Goal: Task Accomplishment & Management: Manage account settings

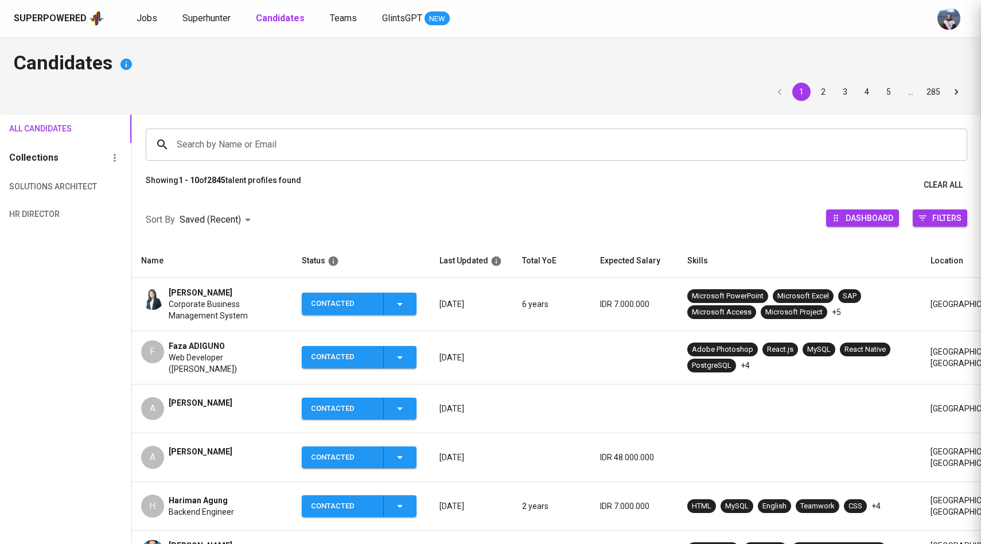
scroll to position [42, 0]
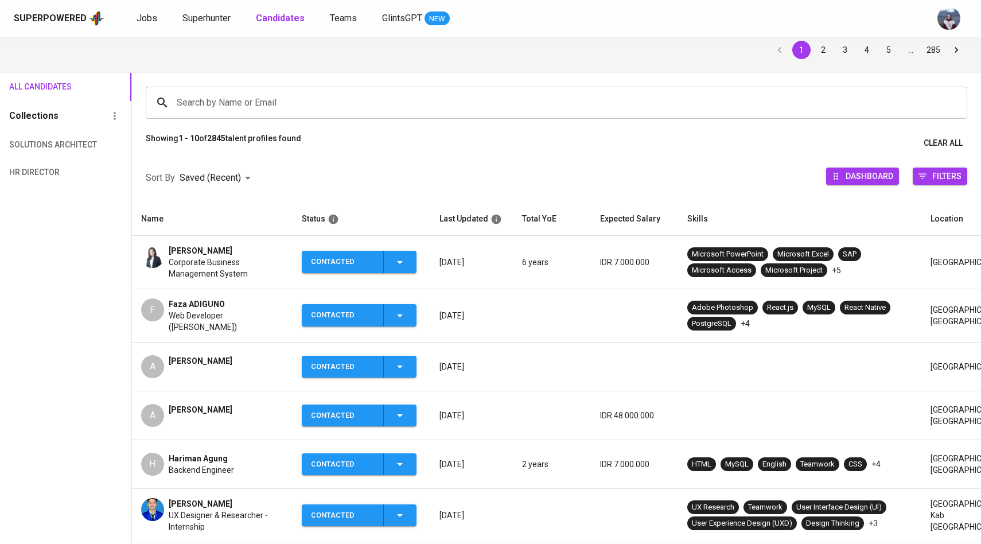
click at [215, 106] on input "Search by Name or Email" at bounding box center [559, 103] width 771 height 22
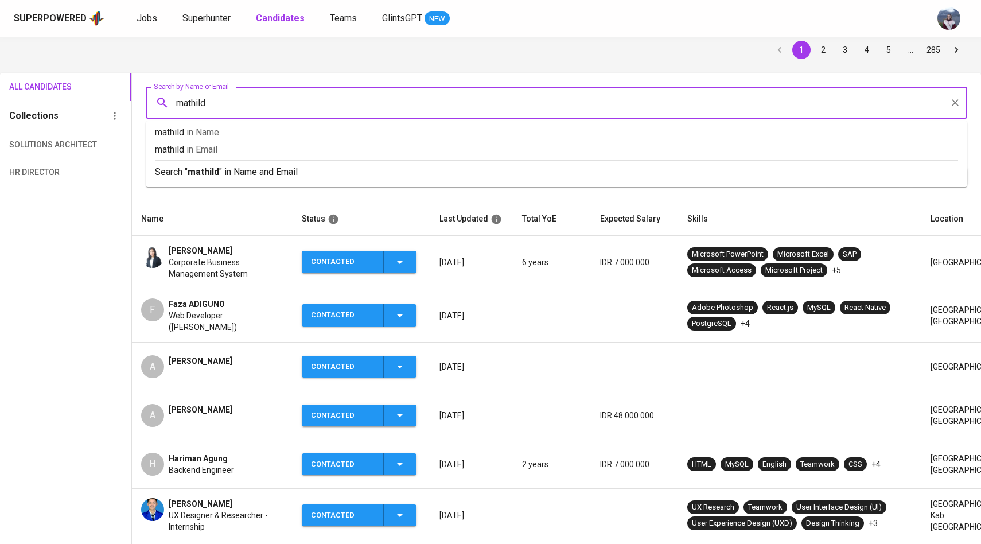
type input "mathilda"
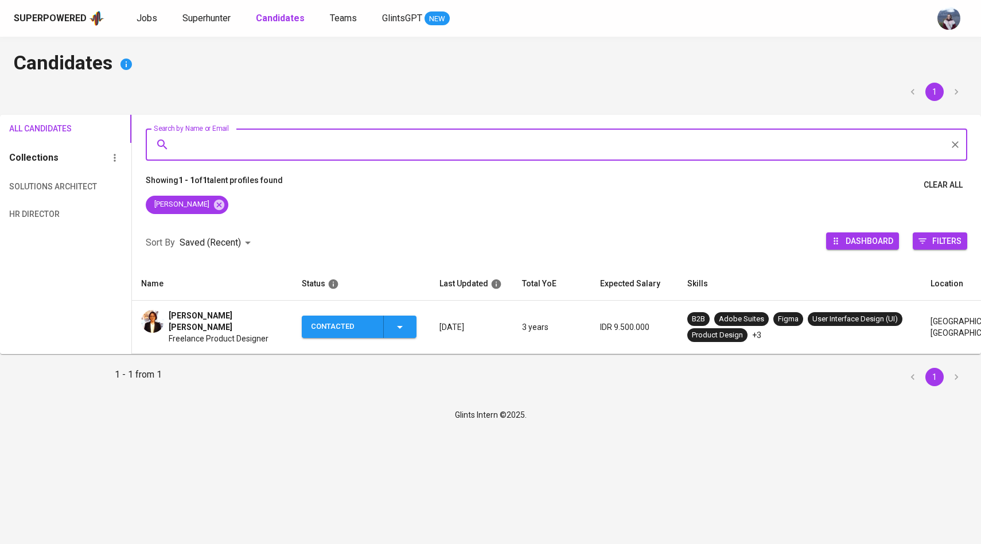
click at [165, 317] on div "Mathilda Eleonora Freelance Product Designer" at bounding box center [212, 327] width 142 height 34
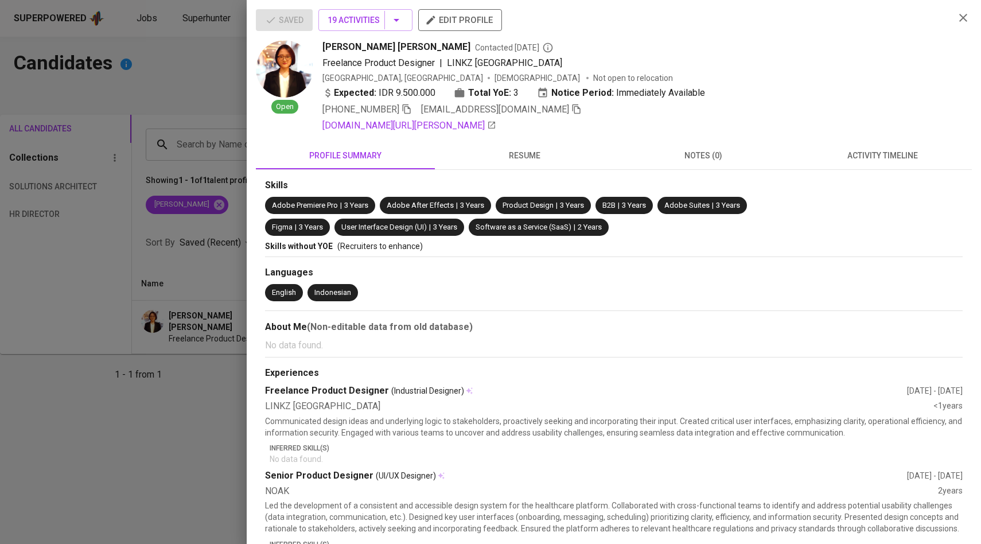
click at [571, 108] on icon "button" at bounding box center [576, 109] width 10 height 10
click at [213, 175] on div at bounding box center [490, 272] width 981 height 544
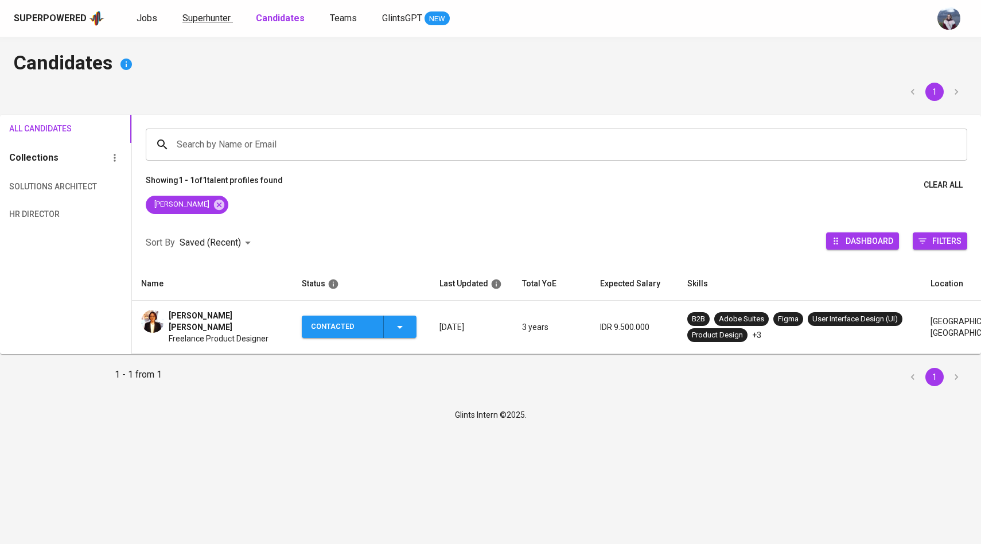
click at [198, 13] on span "Superhunter" at bounding box center [206, 18] width 48 height 11
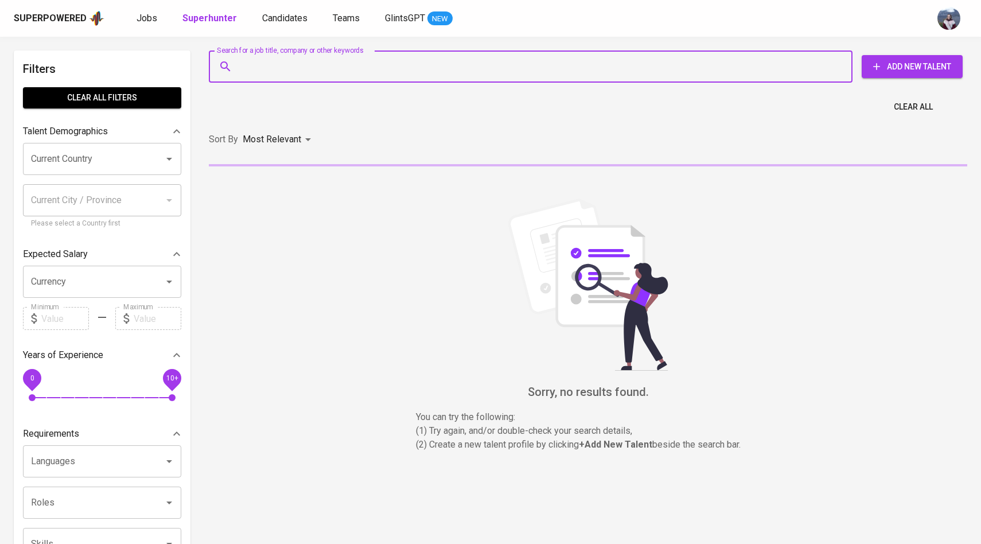
click at [268, 66] on input "Search for a job title, company or other keywords" at bounding box center [533, 67] width 593 height 22
paste input "bramgalih36@gmail.com |"
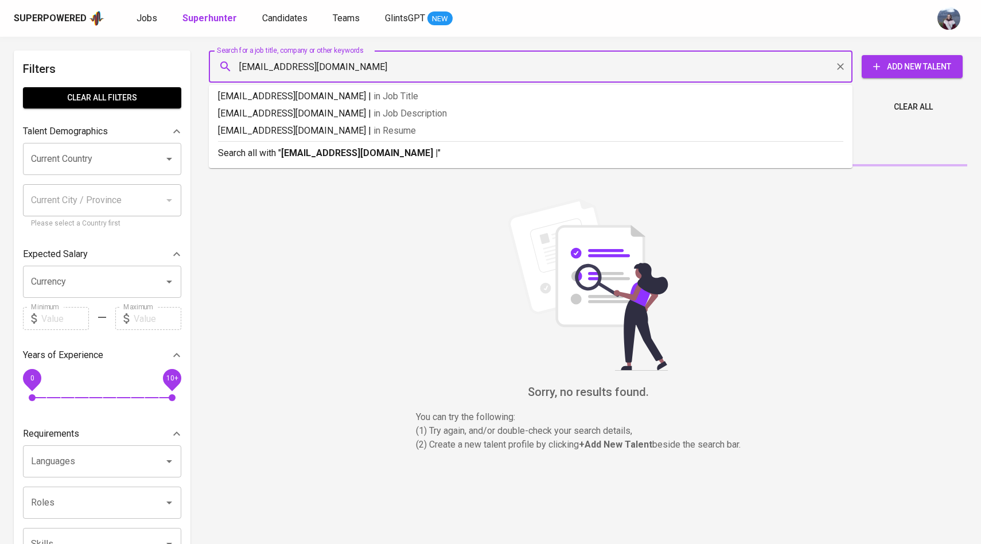
type input "[EMAIL_ADDRESS][DOMAIN_NAME]"
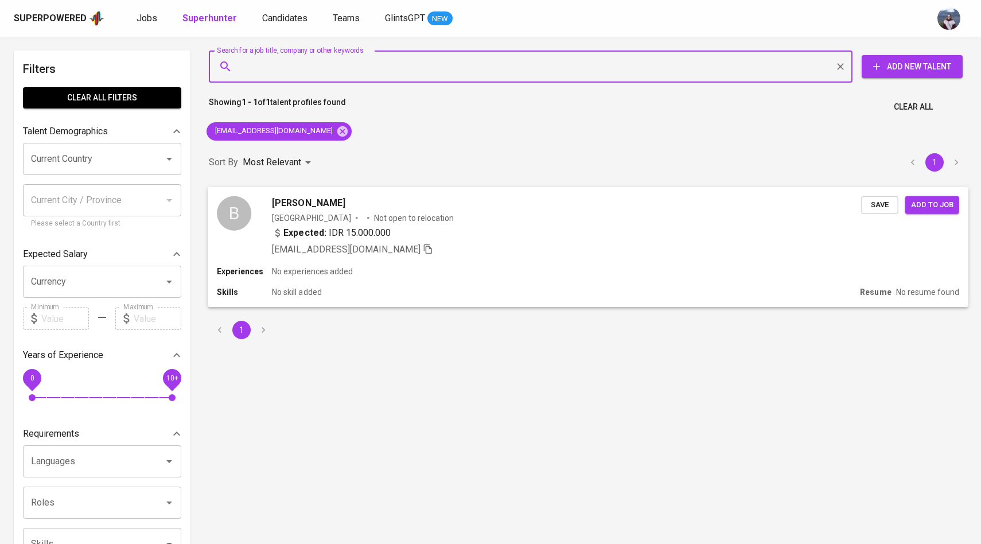
click at [254, 210] on div "B Bram Galih Arianto Indonesia Not open to relocation Expected: IDR 15.000.000 …" at bounding box center [539, 226] width 644 height 60
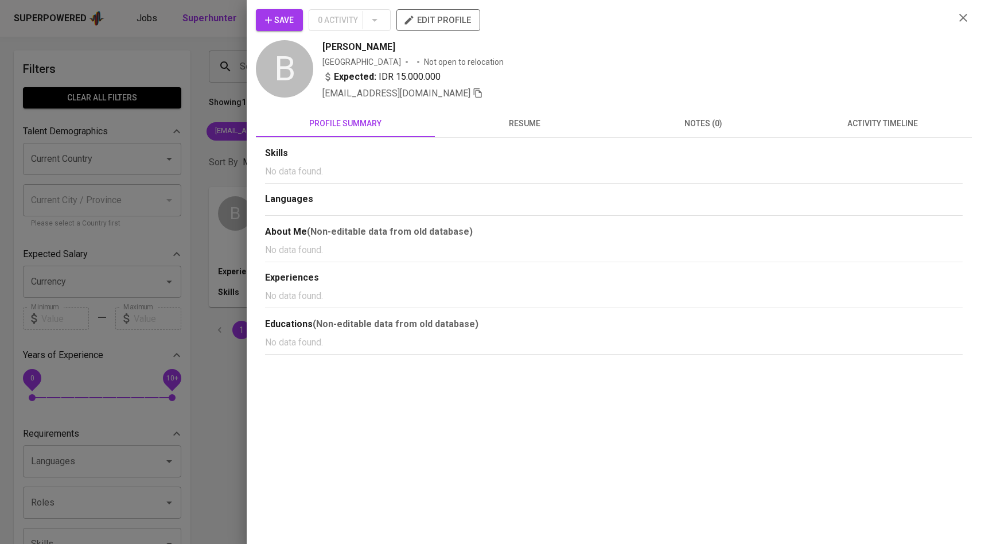
click at [871, 127] on span "activity timeline" at bounding box center [882, 123] width 165 height 14
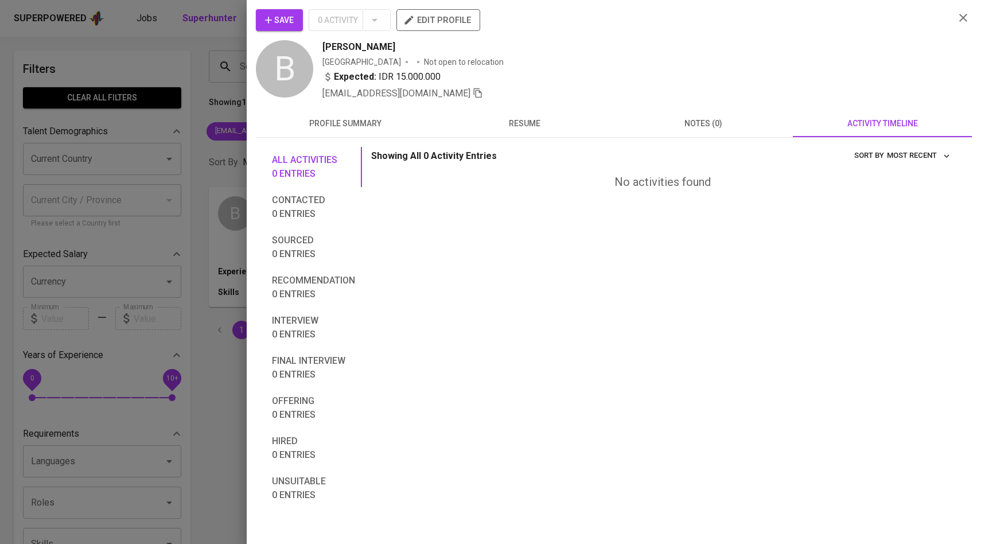
click at [277, 21] on span "Save" at bounding box center [279, 20] width 29 height 14
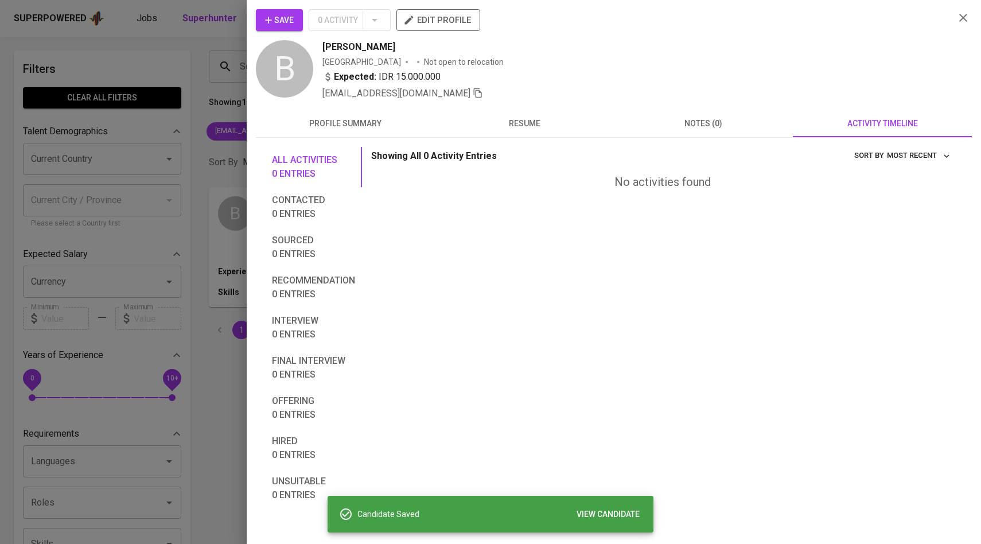
click at [201, 96] on div at bounding box center [490, 272] width 981 height 544
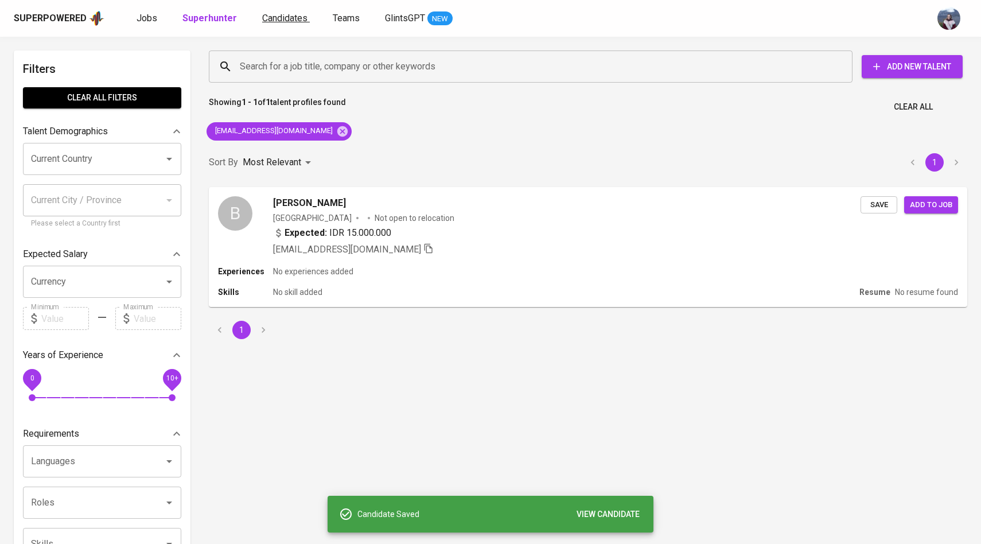
click at [301, 18] on span "Candidates" at bounding box center [284, 18] width 45 height 11
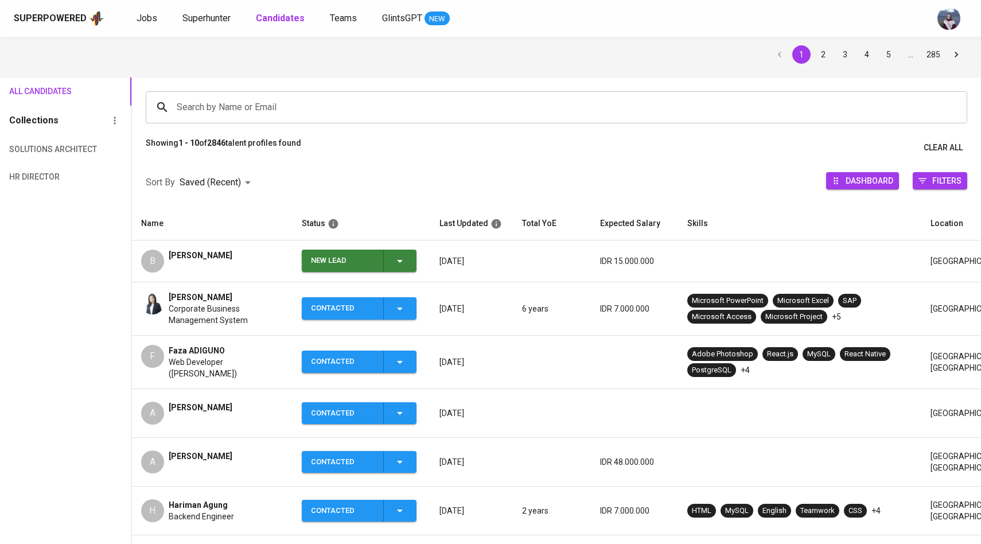
scroll to position [54, 0]
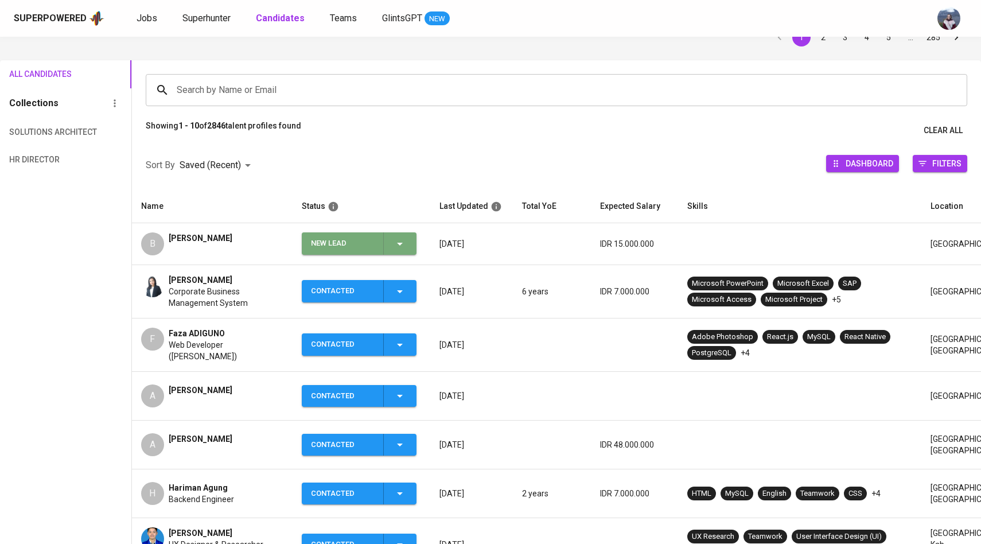
click at [403, 240] on icon "button" at bounding box center [400, 244] width 14 height 14
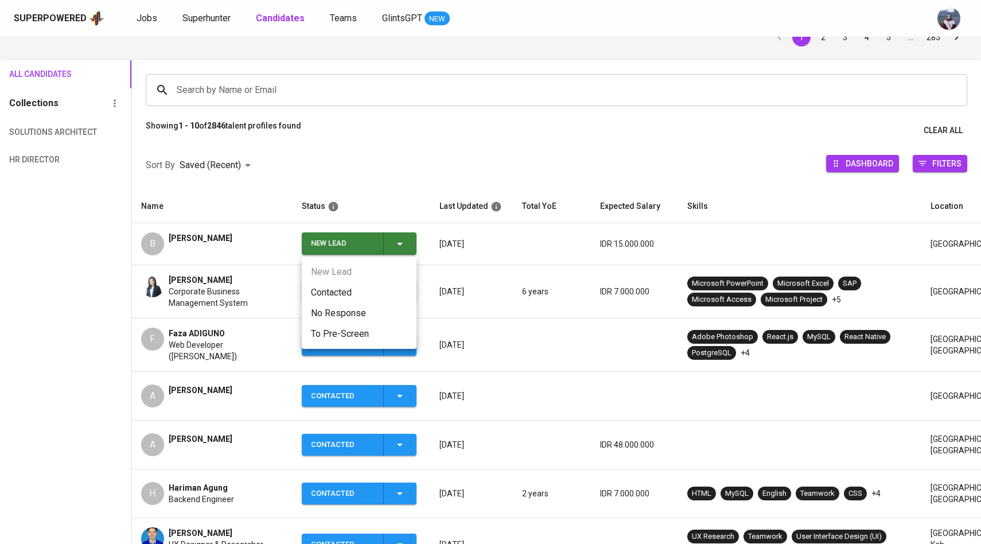
click at [357, 290] on li "Contacted" at bounding box center [359, 292] width 115 height 21
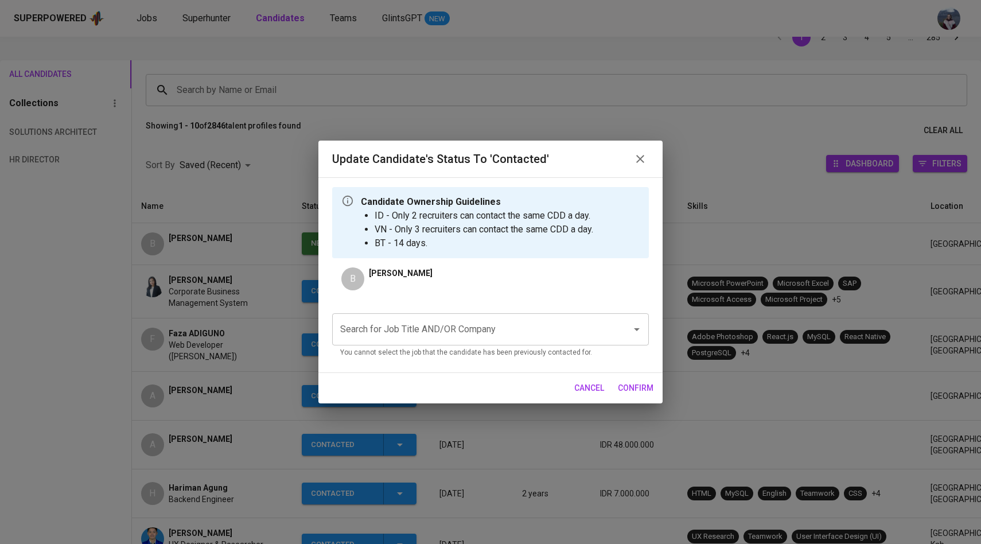
click at [445, 328] on input "Search for Job Title AND/OR Company" at bounding box center [474, 329] width 274 height 22
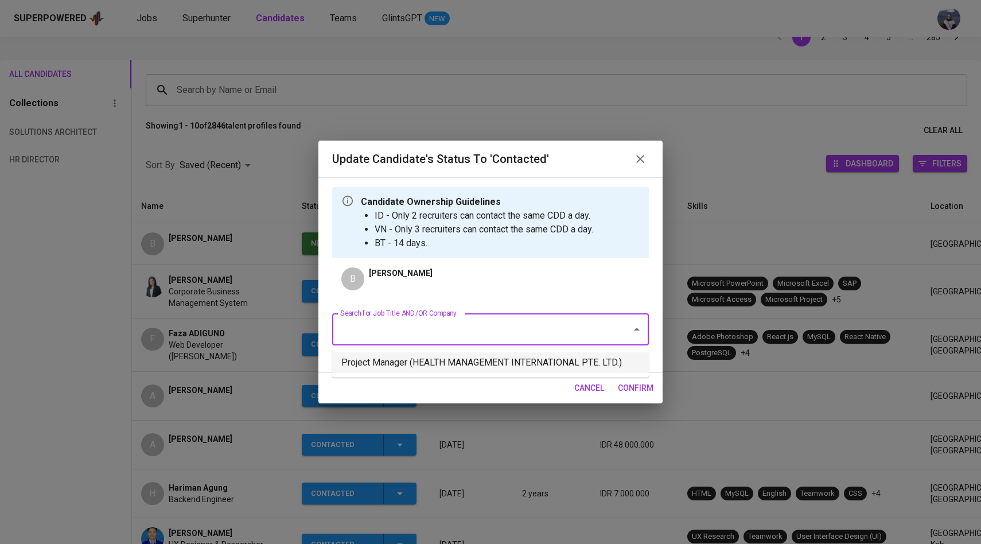
click at [455, 367] on li "Project Manager (HEALTH MANAGEMENT INTERNATIONAL PTE. LTD.)" at bounding box center [490, 362] width 317 height 21
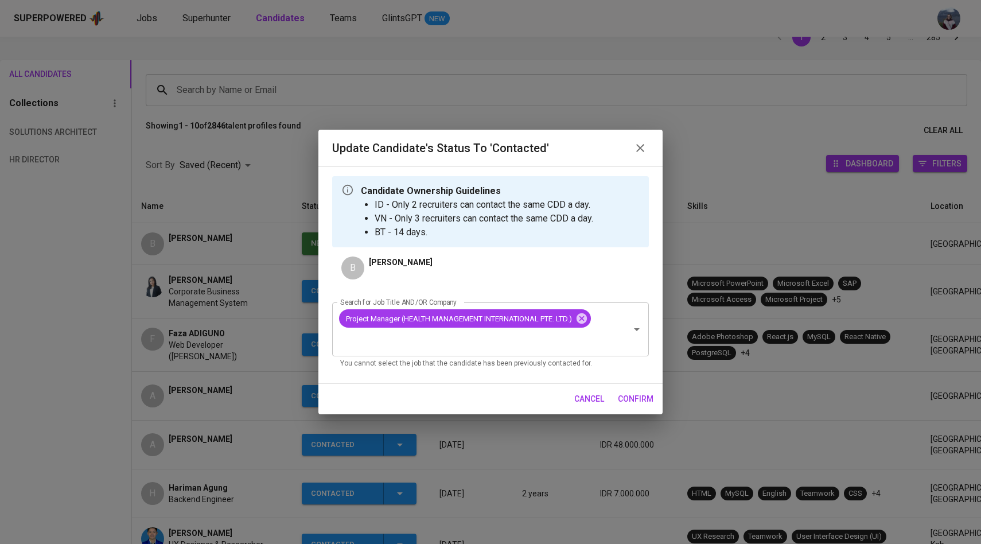
click at [649, 396] on span "confirm" at bounding box center [636, 399] width 36 height 14
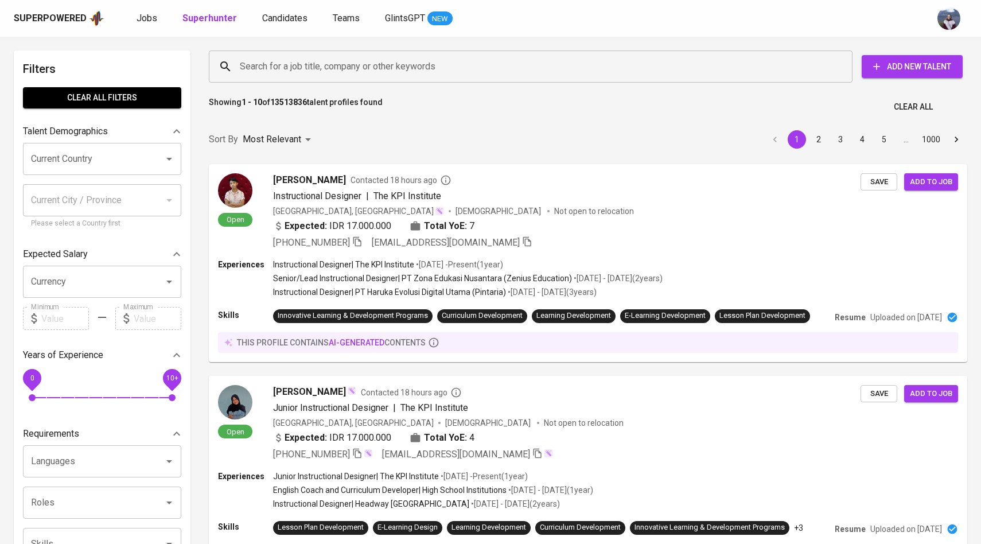
click at [314, 78] on div "Search for a job title, company or other keywords" at bounding box center [531, 66] width 644 height 32
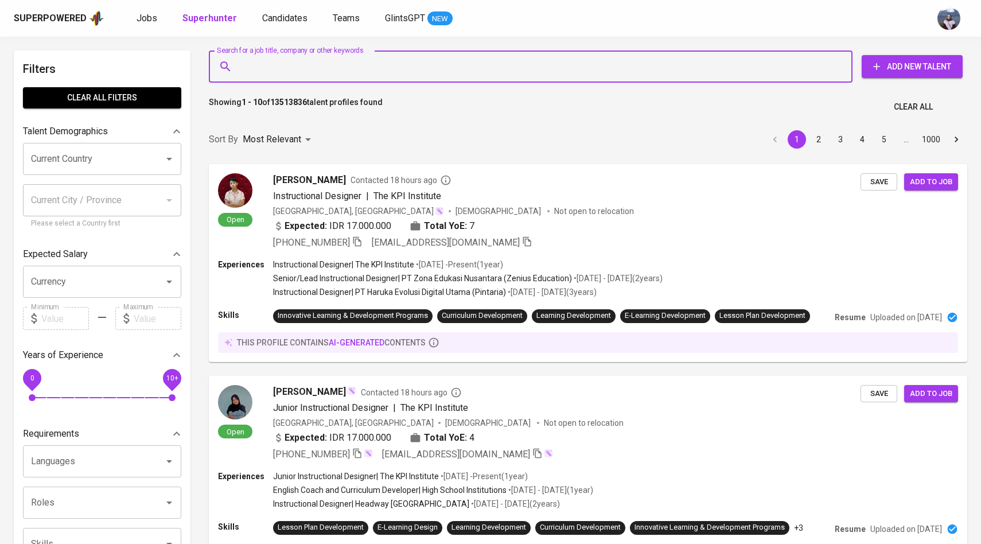
paste input "[EMAIL_ADDRESS][DOMAIN_NAME]"
type input "[EMAIL_ADDRESS][DOMAIN_NAME]"
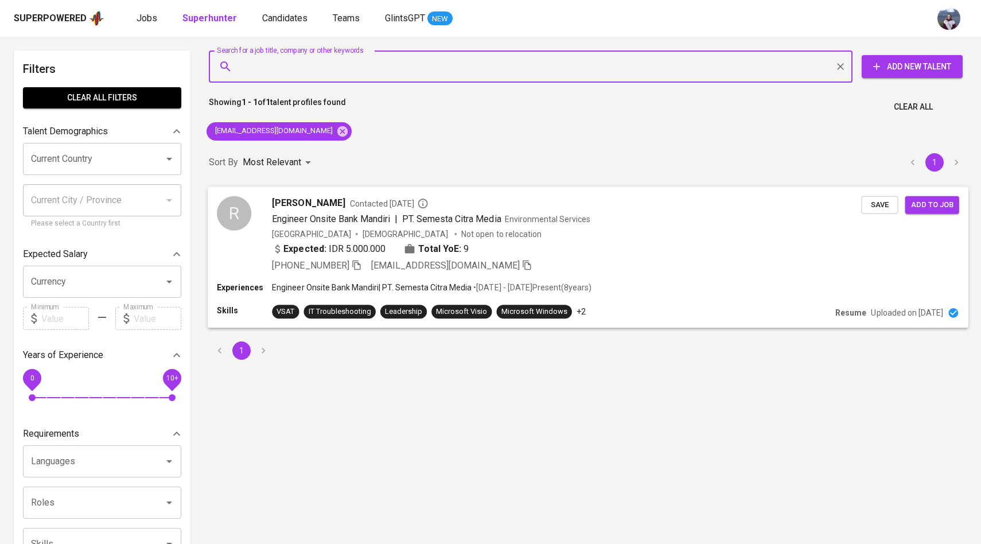
click at [250, 213] on div "R" at bounding box center [234, 213] width 34 height 34
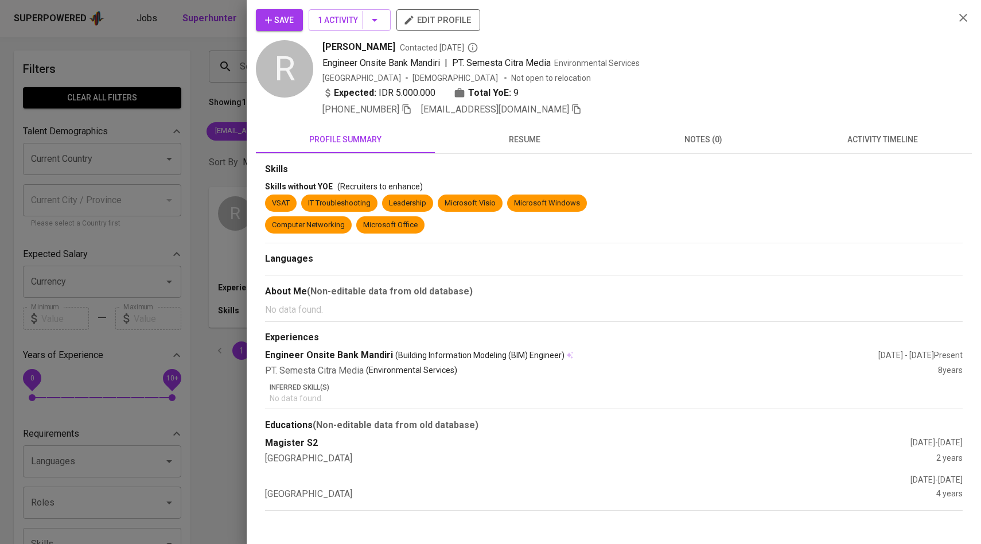
click at [891, 134] on span "activity timeline" at bounding box center [882, 140] width 165 height 14
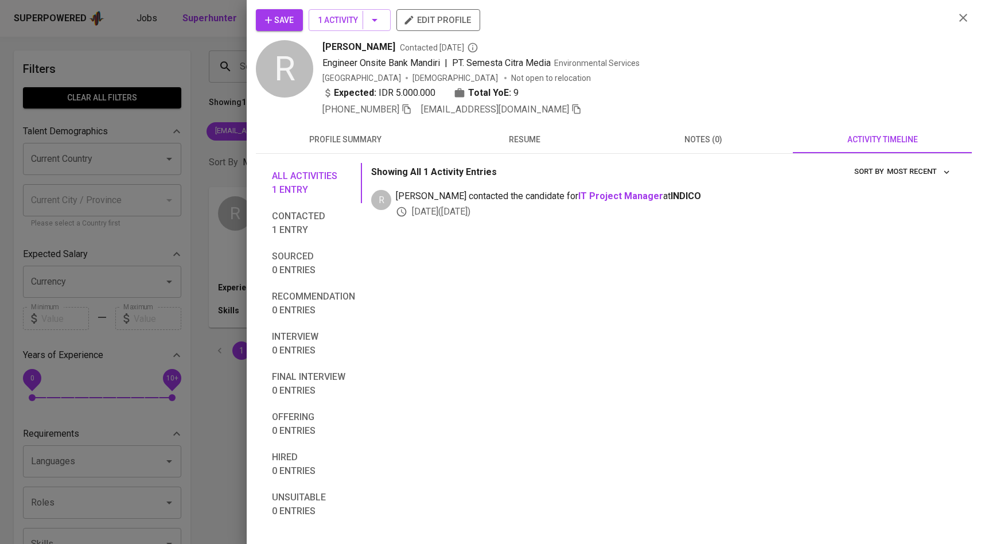
click at [294, 22] on button "Save" at bounding box center [279, 20] width 47 height 22
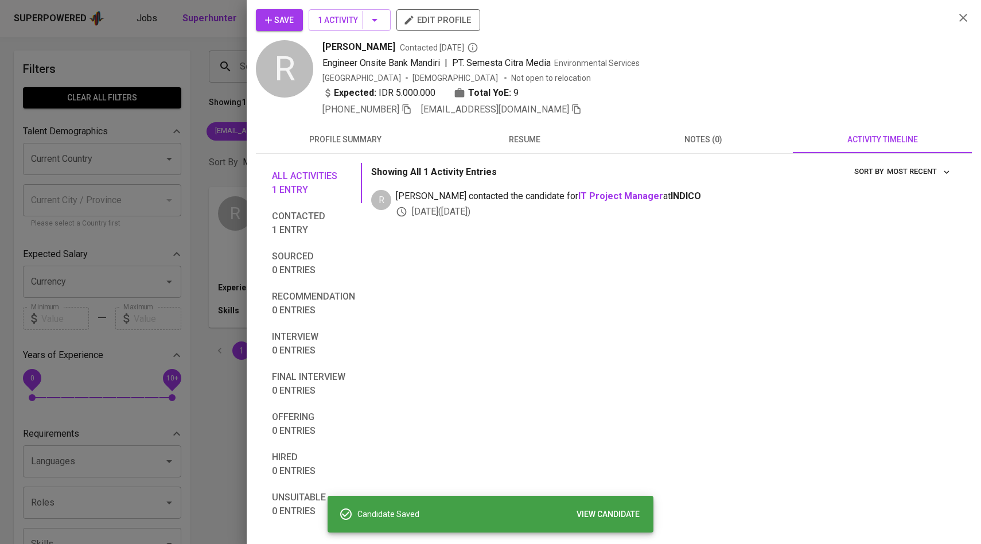
click at [233, 86] on div at bounding box center [490, 272] width 981 height 544
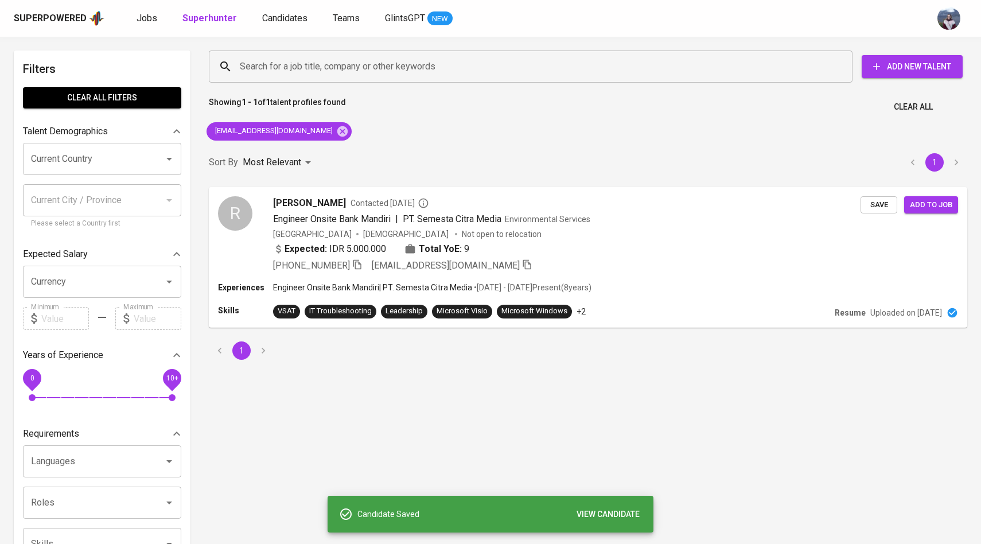
click at [276, 4] on div "Superpowered Jobs Superhunter Candidates Teams GlintsGPT NEW" at bounding box center [490, 18] width 981 height 37
click at [276, 11] on link "Candidates" at bounding box center [286, 18] width 48 height 14
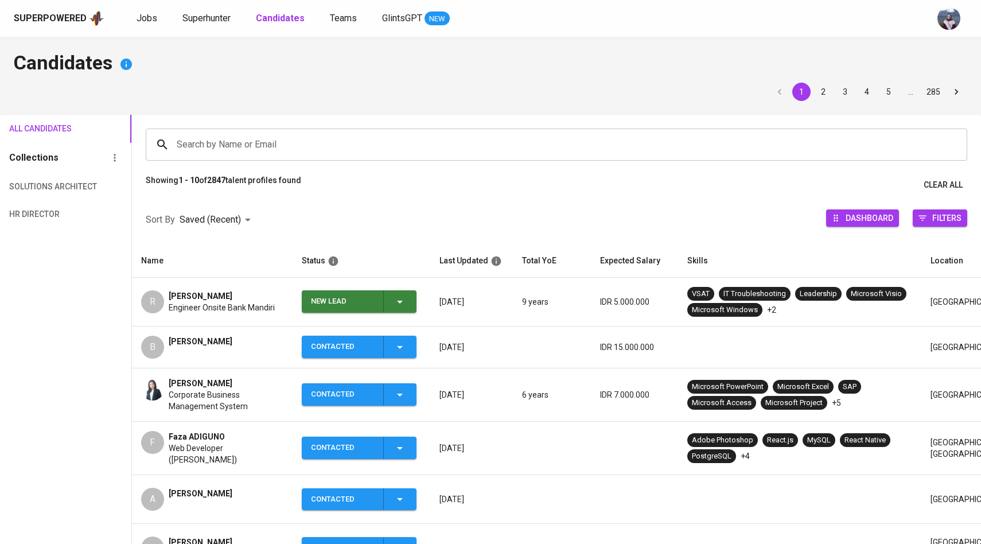
click at [401, 310] on div "New Lead" at bounding box center [359, 301] width 96 height 22
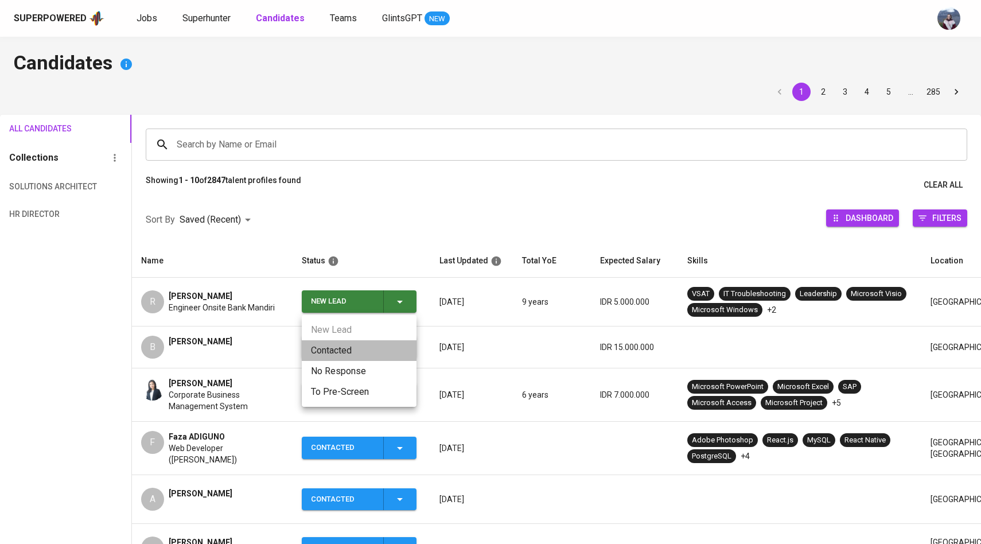
click at [341, 349] on li "Contacted" at bounding box center [359, 350] width 115 height 21
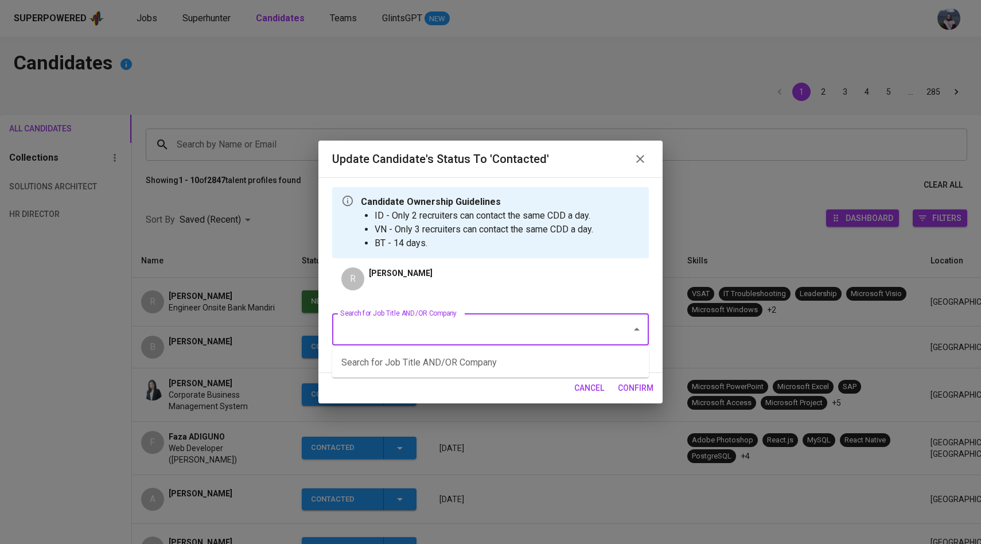
click at [404, 339] on input "Search for Job Title AND/OR Company" at bounding box center [474, 329] width 274 height 22
type input "A"
click at [452, 361] on li "Project Manager (HEALTH MANAGEMENT INTERNATIONAL PTE. LTD.)" at bounding box center [490, 362] width 317 height 21
type input "Project"
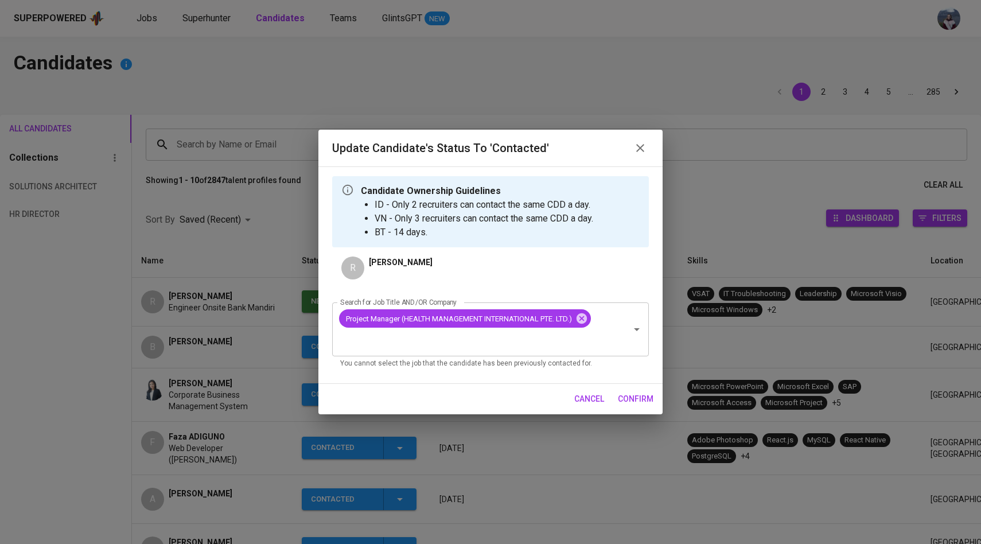
click at [644, 403] on span "confirm" at bounding box center [636, 399] width 36 height 14
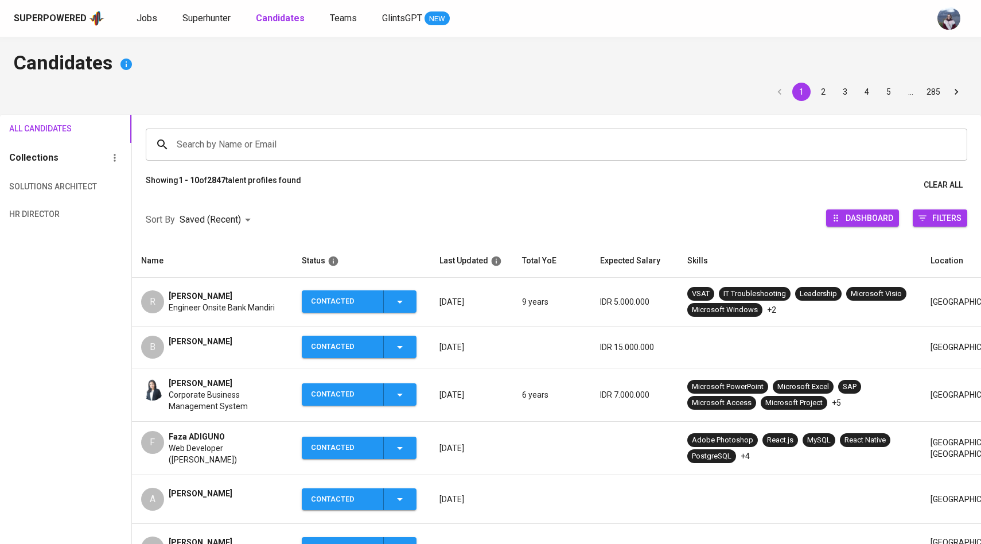
click at [205, 9] on div "Superpowered Jobs Superhunter Candidates Teams GlintsGPT NEW" at bounding box center [490, 18] width 981 height 37
click at [205, 15] on span "Superhunter" at bounding box center [206, 18] width 48 height 11
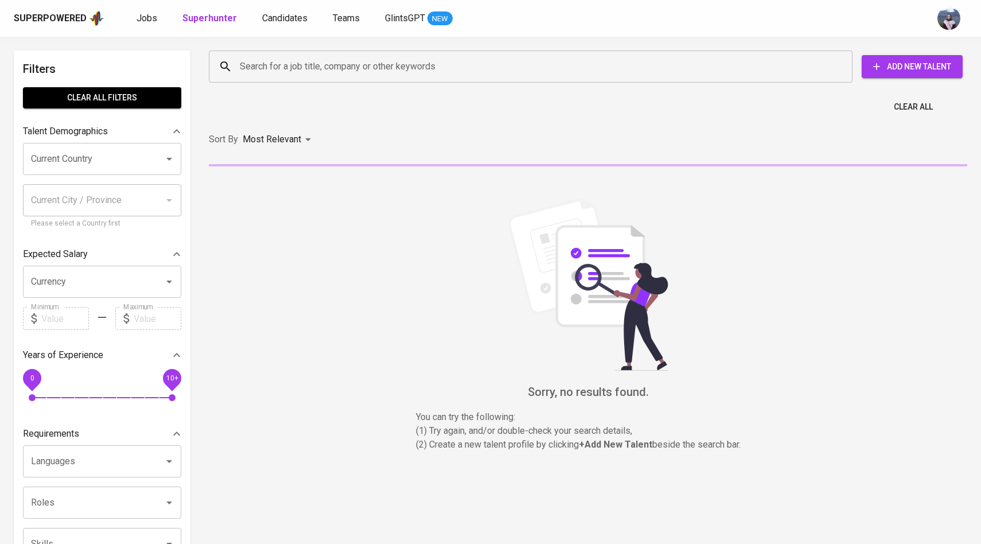
click at [272, 58] on input "Search for a job title, company or other keywords" at bounding box center [533, 67] width 593 height 22
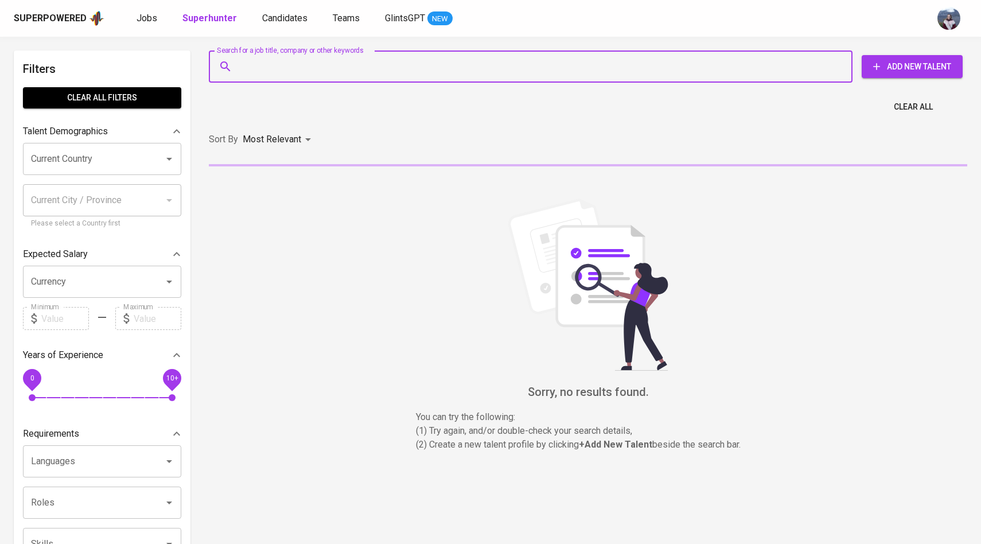
paste input "irwansyah.joko@gmail.com"
type input "irwansyah.joko@gmail.com"
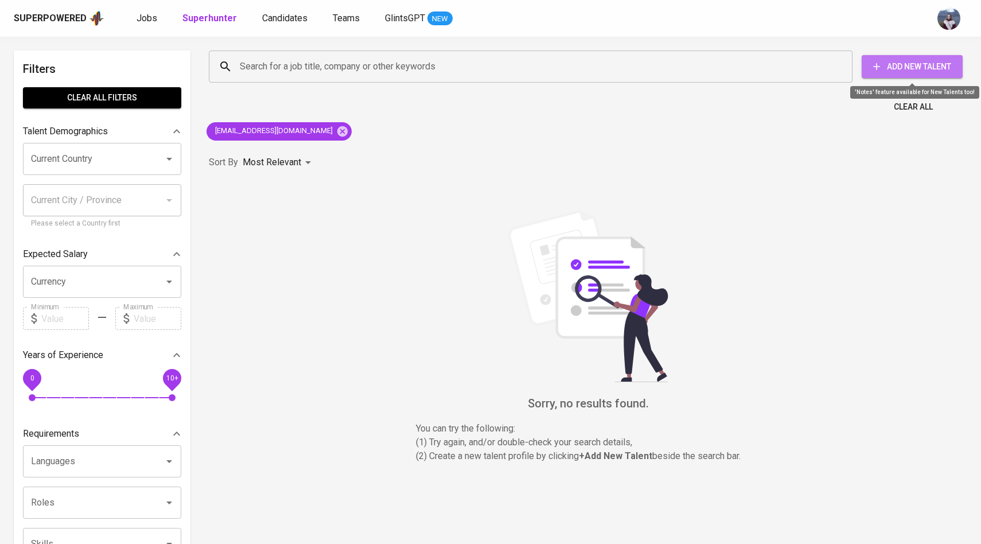
click at [898, 70] on span "Add New Talent" at bounding box center [912, 67] width 83 height 14
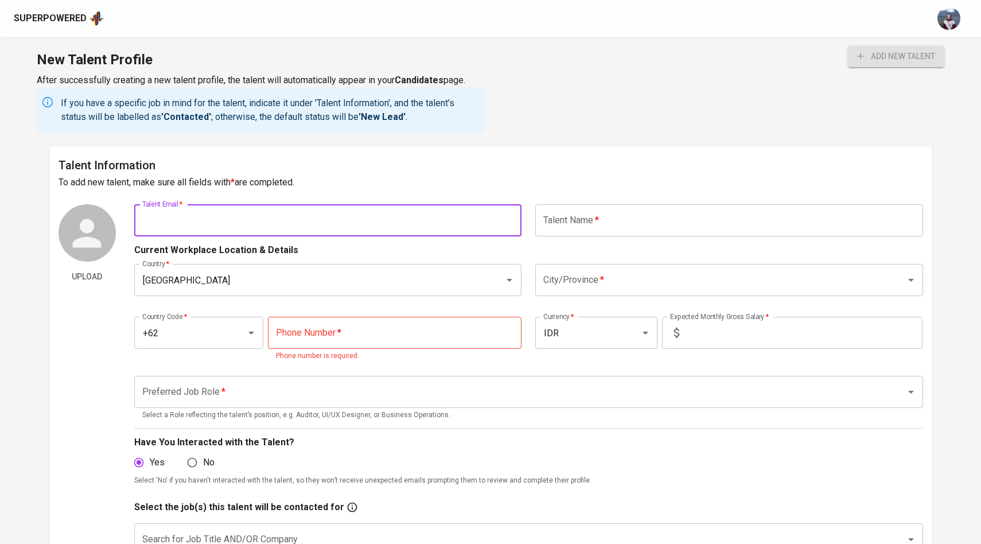
click at [255, 218] on input "text" at bounding box center [328, 220] width 388 height 32
paste input "irwansyah.joko@gmail.com"
type input "irwansyah.joko@gmail.com"
click at [598, 228] on input "text" at bounding box center [729, 220] width 388 height 32
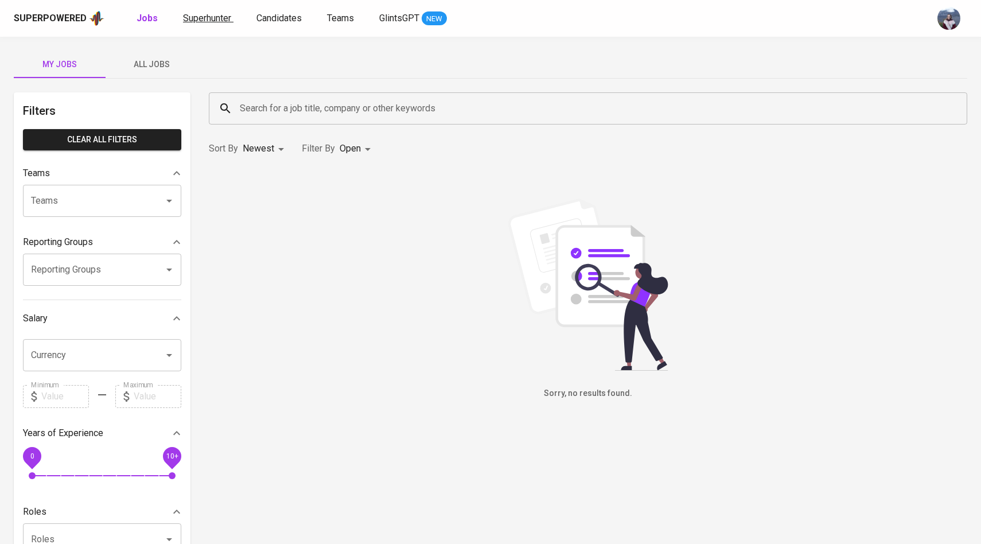
click at [194, 20] on span "Superhunter" at bounding box center [207, 18] width 48 height 11
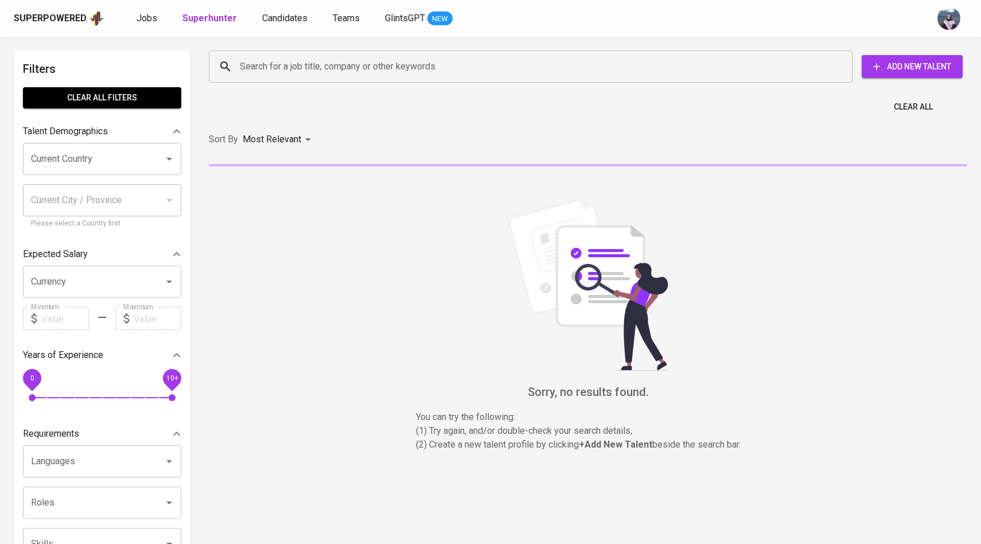
click at [277, 67] on input "Search for a job title, company or other keywords" at bounding box center [533, 67] width 593 height 22
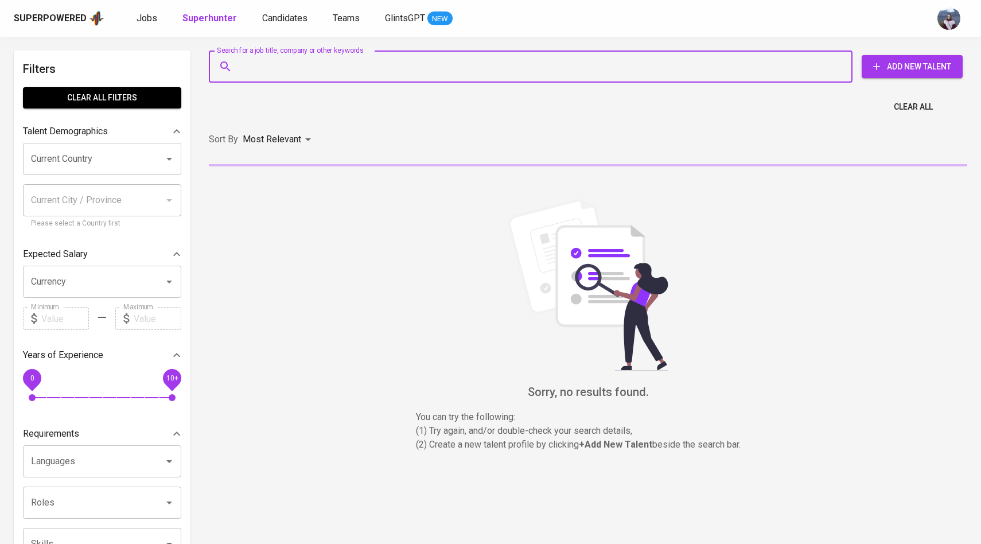
paste input "friskamargareta31@gmail.com"
type input "[EMAIL_ADDRESS][DOMAIN_NAME]"
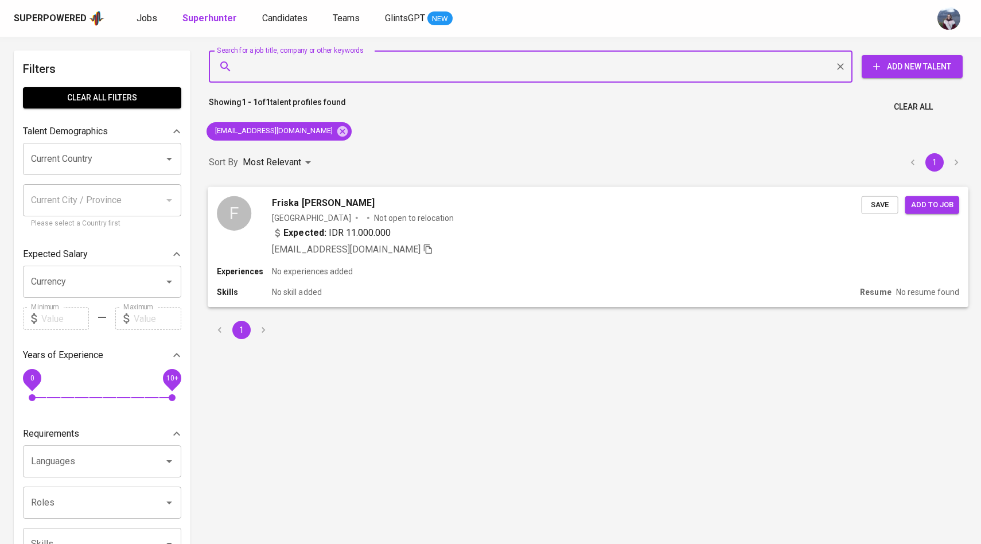
click at [242, 207] on div "F" at bounding box center [234, 213] width 34 height 34
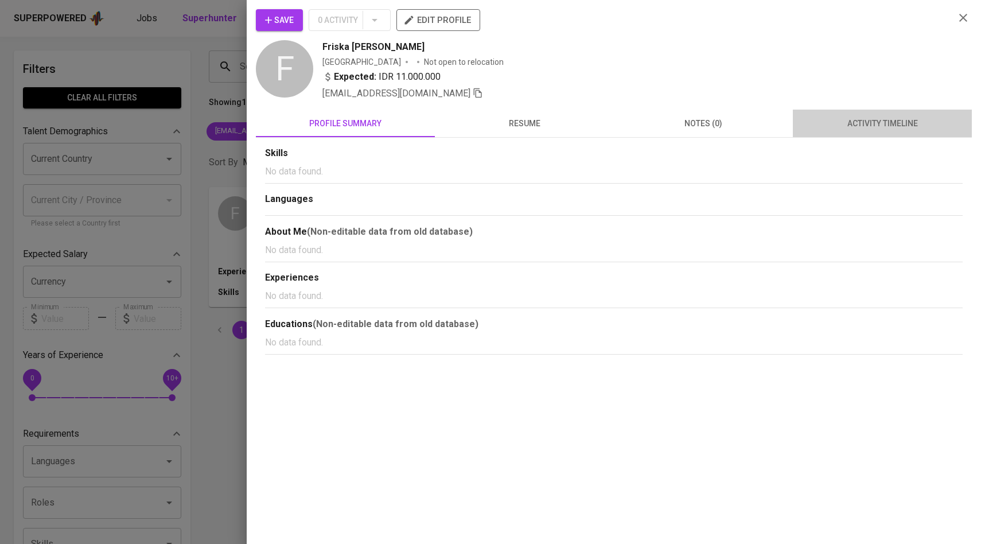
click at [887, 119] on span "activity timeline" at bounding box center [882, 123] width 165 height 14
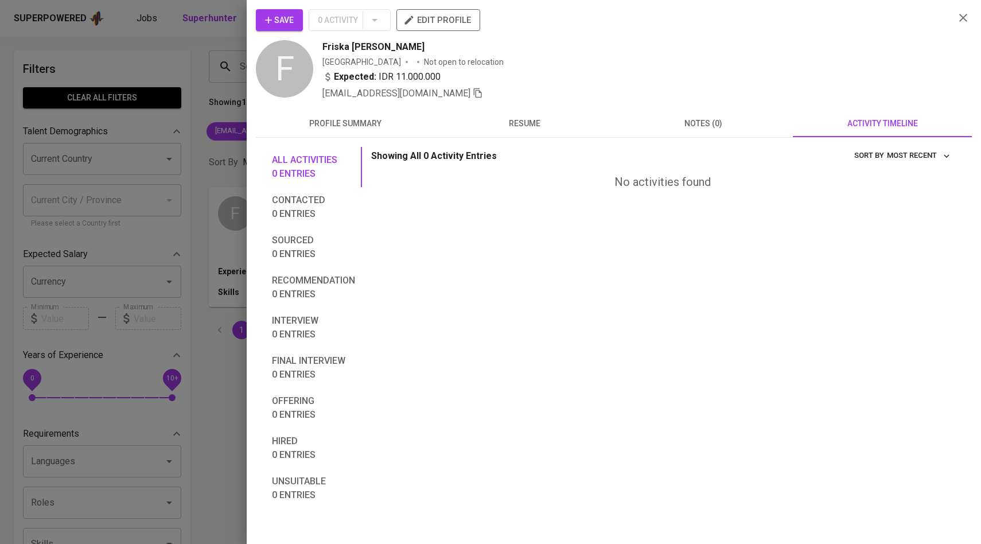
click at [264, 18] on icon "button" at bounding box center [268, 19] width 11 height 11
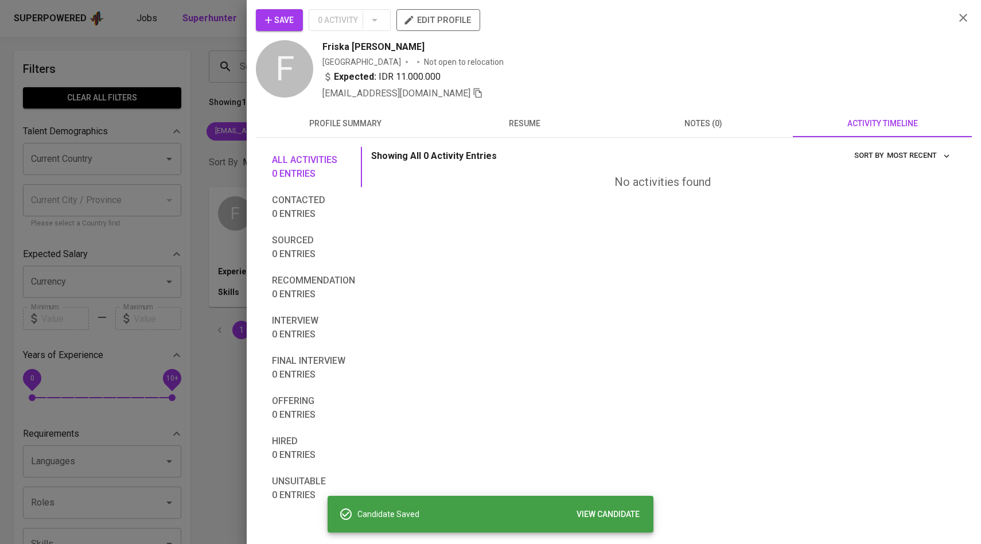
click at [193, 59] on div at bounding box center [490, 272] width 981 height 544
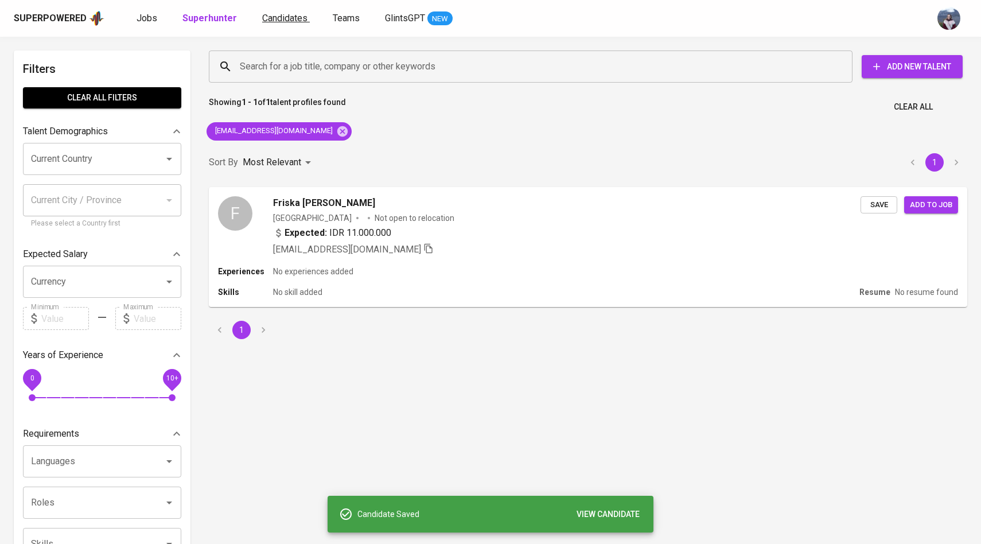
click at [282, 20] on span "Candidates" at bounding box center [284, 18] width 45 height 11
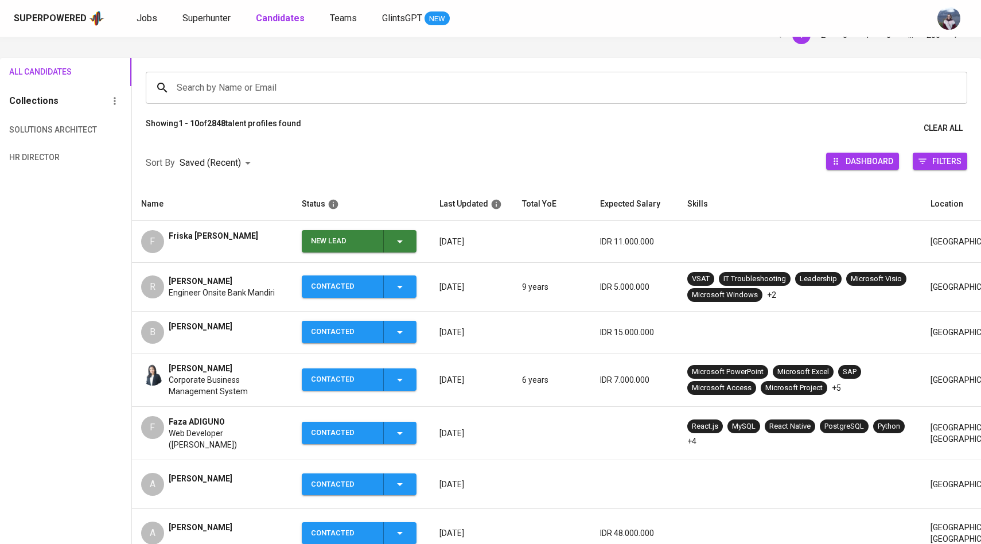
scroll to position [72, 0]
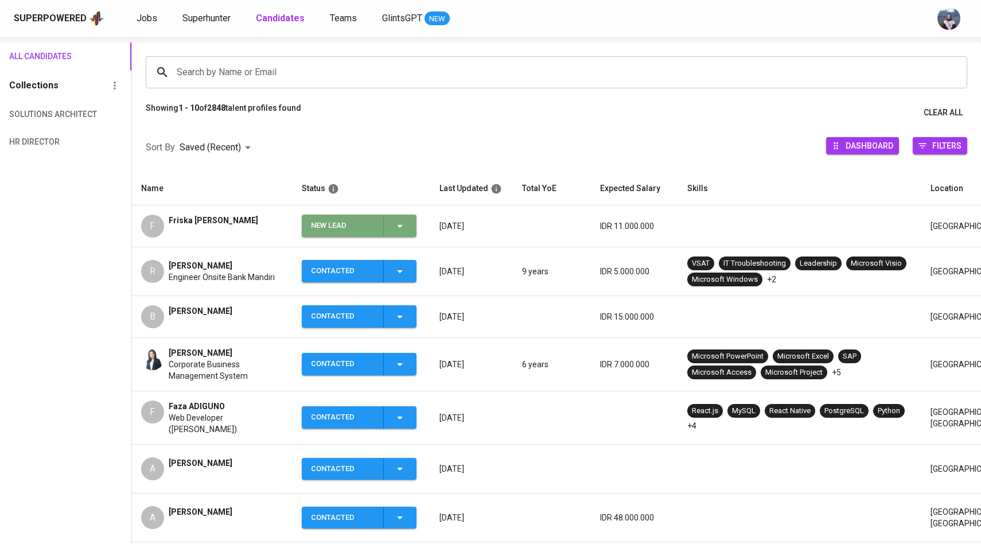
click at [410, 225] on span "New Lead" at bounding box center [359, 226] width 106 height 22
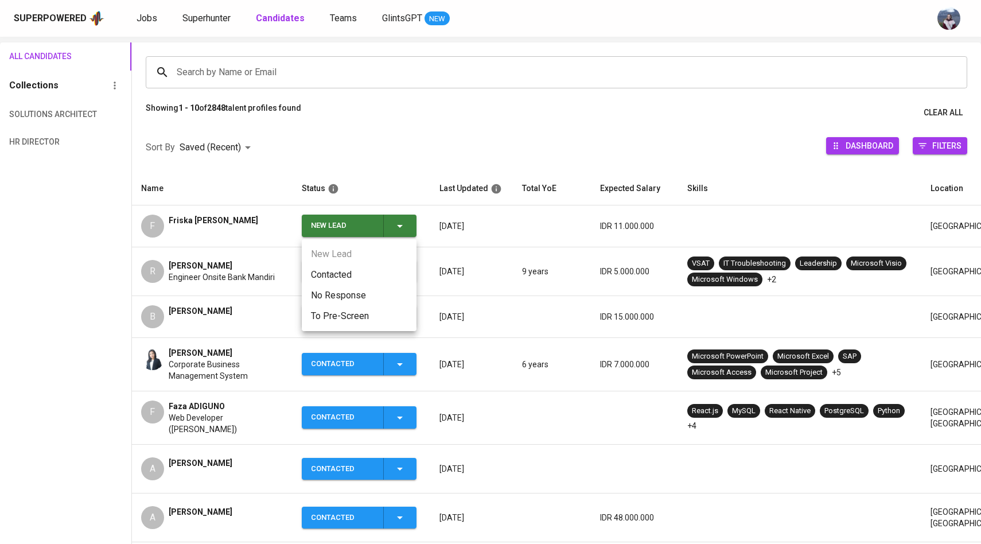
click at [324, 275] on li "Contacted" at bounding box center [359, 274] width 115 height 21
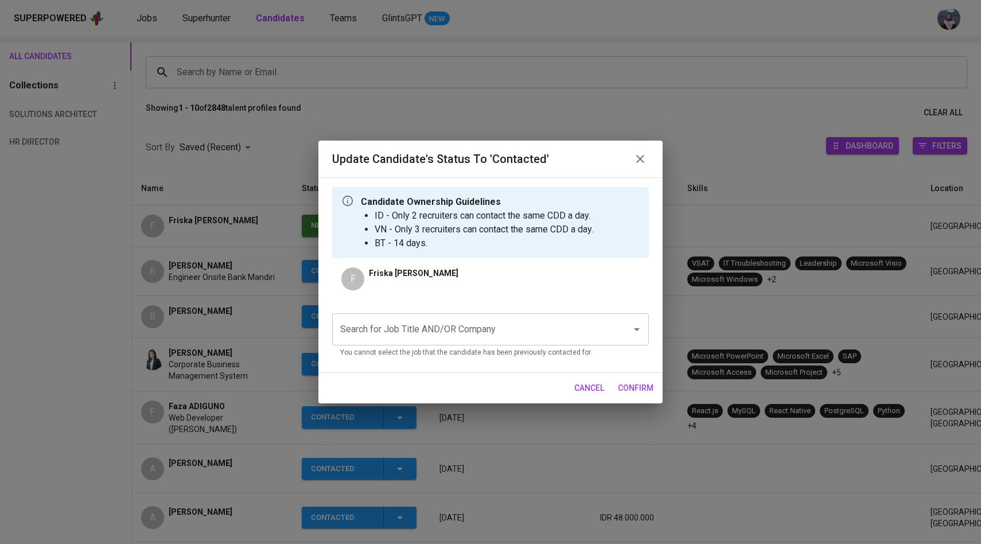
click at [423, 322] on input "Search for Job Title AND/OR Company" at bounding box center [474, 329] width 274 height 22
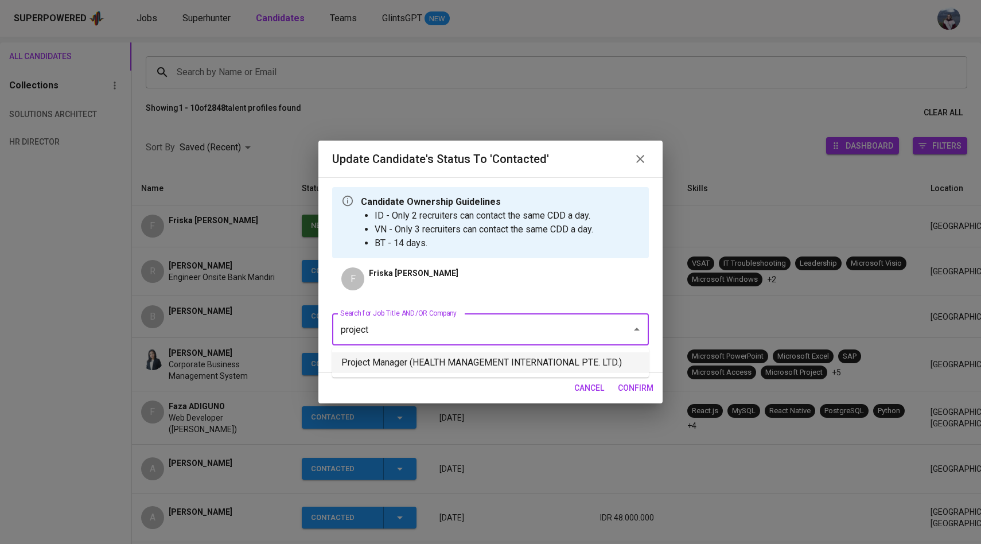
click at [432, 364] on li "Project Manager (HEALTH MANAGEMENT INTERNATIONAL PTE. LTD.)" at bounding box center [490, 362] width 317 height 21
type input "project"
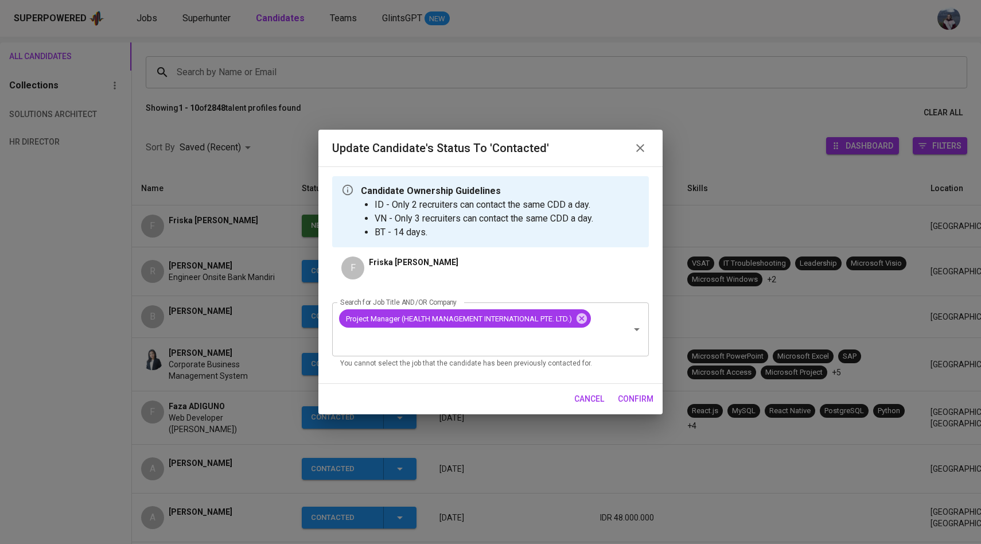
click at [645, 396] on span "confirm" at bounding box center [636, 399] width 36 height 14
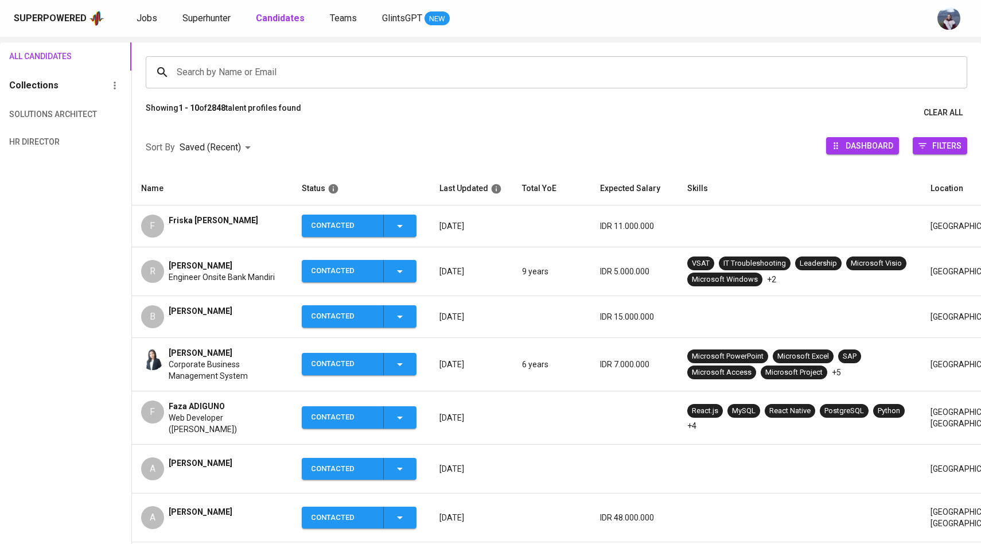
click at [211, 27] on div "Superpowered Jobs Superhunter Candidates Teams GlintsGPT NEW" at bounding box center [490, 18] width 981 height 37
click at [211, 18] on span "Superhunter" at bounding box center [206, 18] width 48 height 11
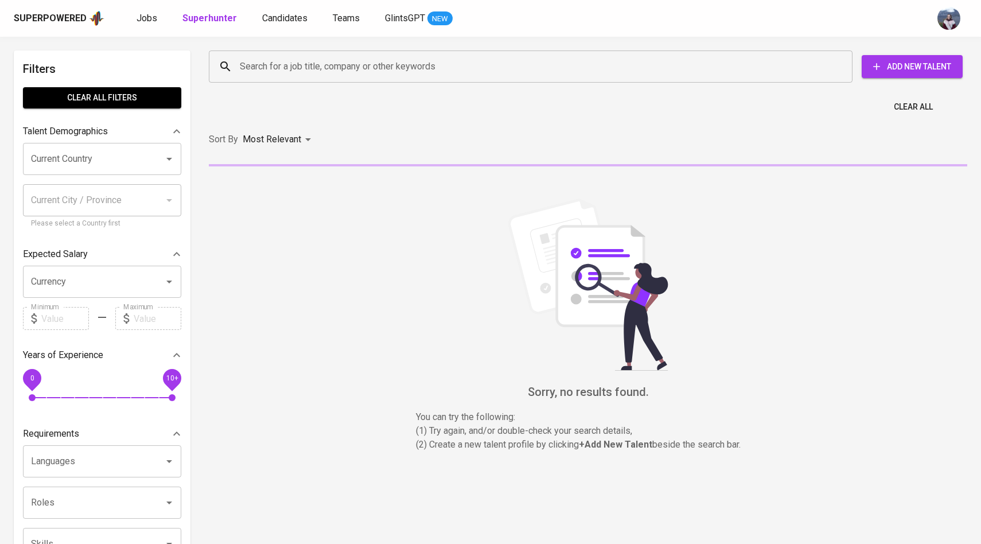
click at [250, 69] on input "Search for a job title, company or other keywords" at bounding box center [533, 67] width 593 height 22
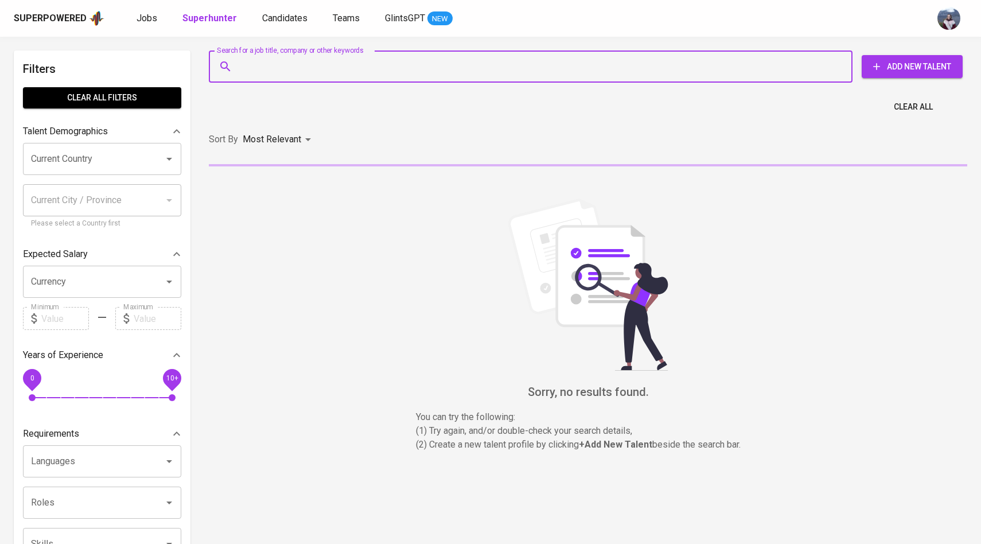
paste input "[EMAIL_ADDRESS][DOMAIN_NAME]"
type input "[EMAIL_ADDRESS][DOMAIN_NAME]"
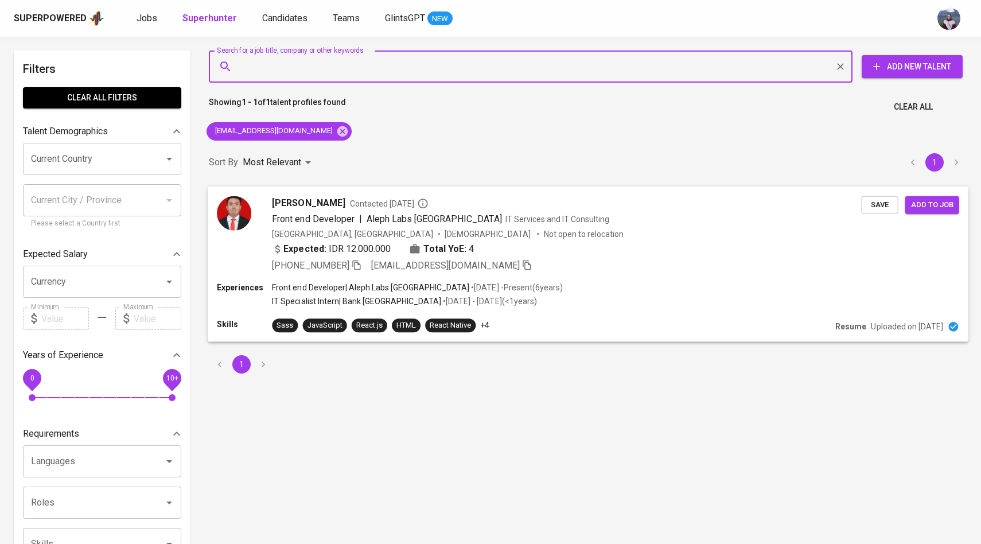
click at [228, 235] on div at bounding box center [234, 234] width 34 height 76
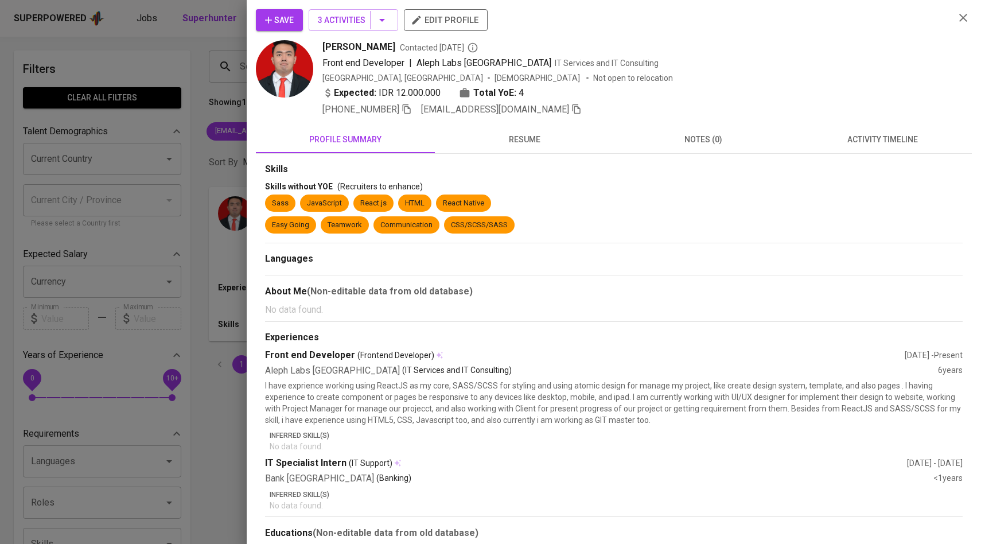
click at [854, 139] on span "activity timeline" at bounding box center [882, 140] width 165 height 14
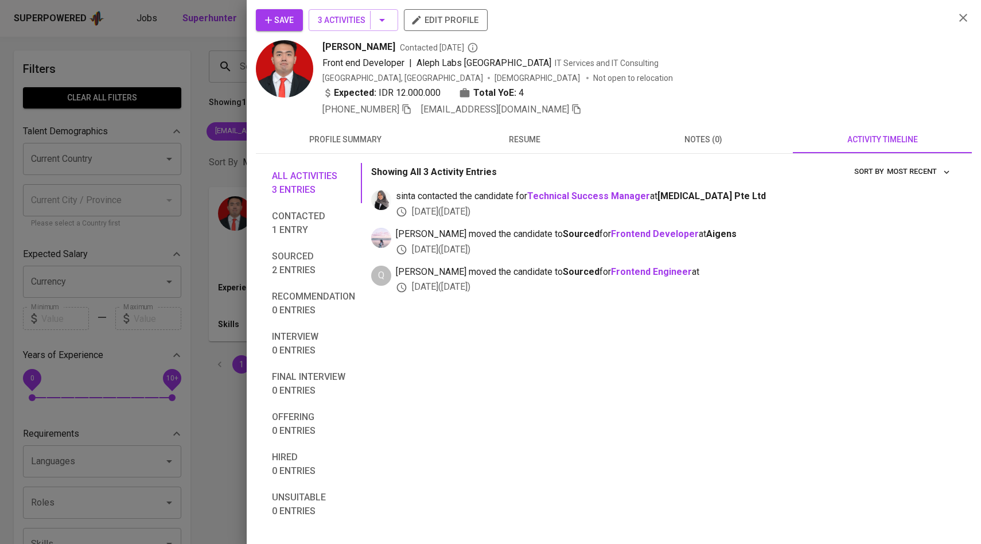
click at [295, 21] on button "Save" at bounding box center [279, 20] width 47 height 22
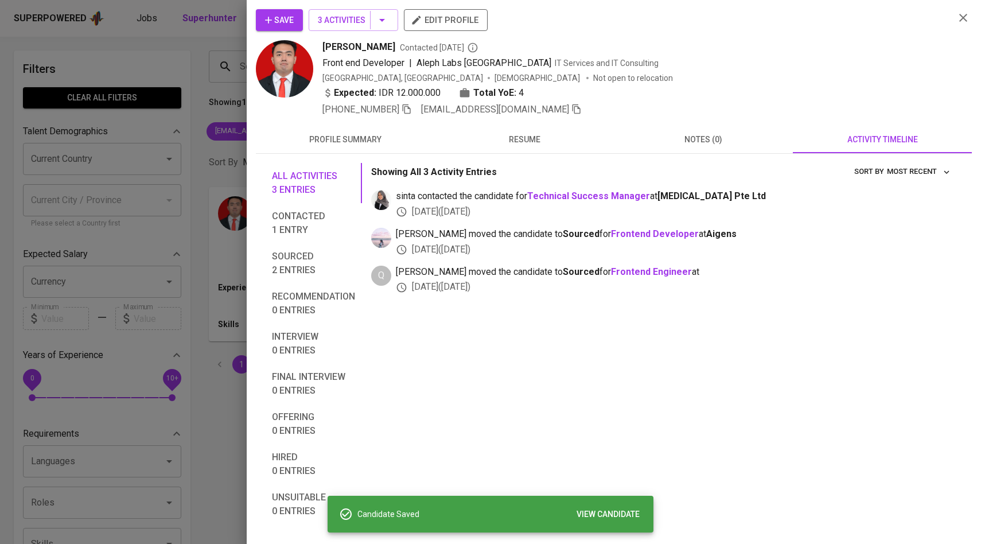
click at [207, 111] on div at bounding box center [490, 272] width 981 height 544
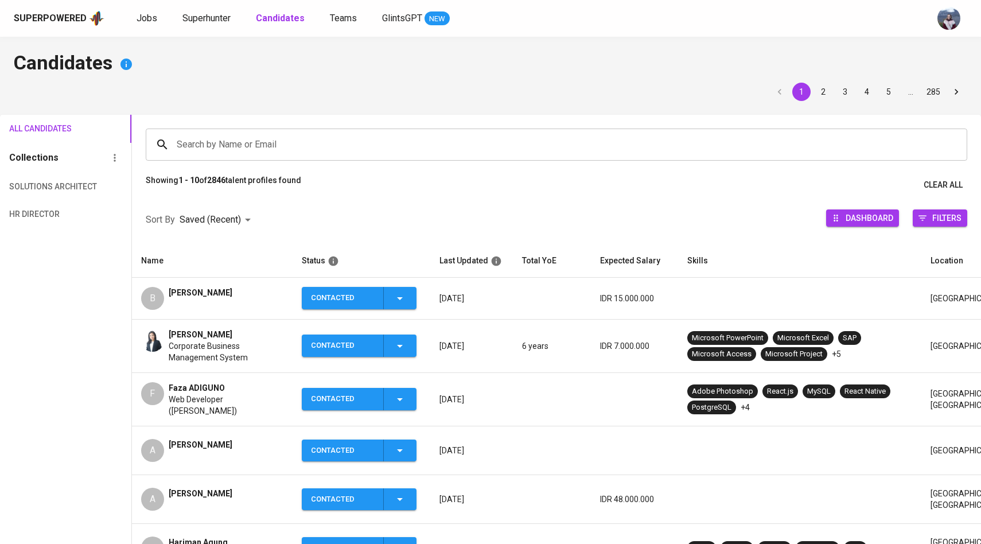
scroll to position [54, 0]
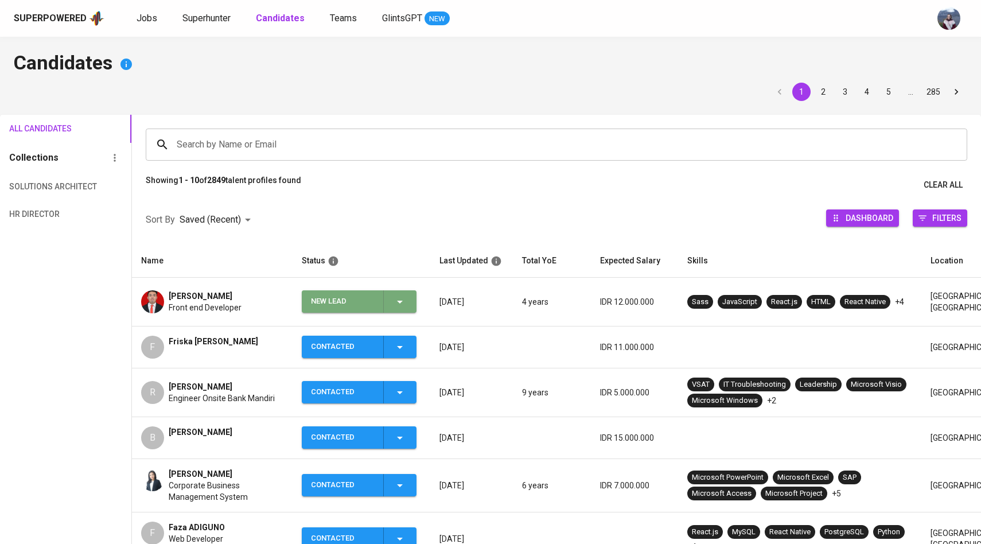
click at [410, 298] on span "New Lead" at bounding box center [359, 301] width 106 height 22
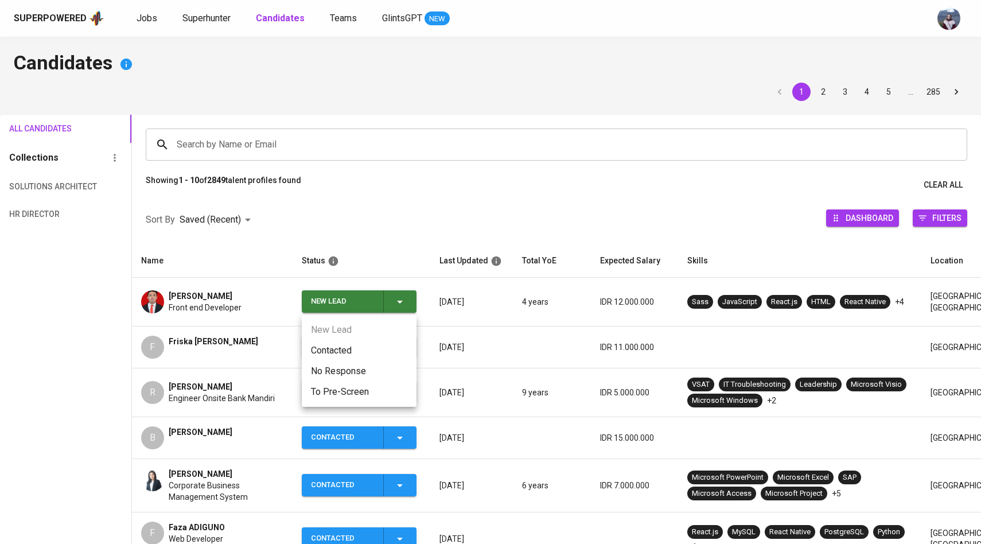
click at [333, 349] on li "Contacted" at bounding box center [359, 350] width 115 height 21
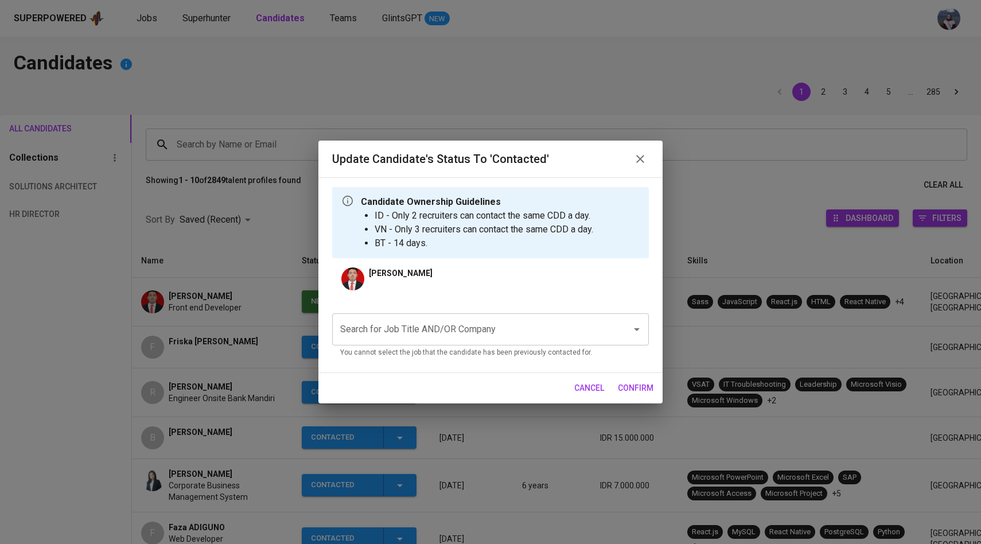
click at [395, 329] on input "Search for Job Title AND/OR Company" at bounding box center [474, 329] width 274 height 22
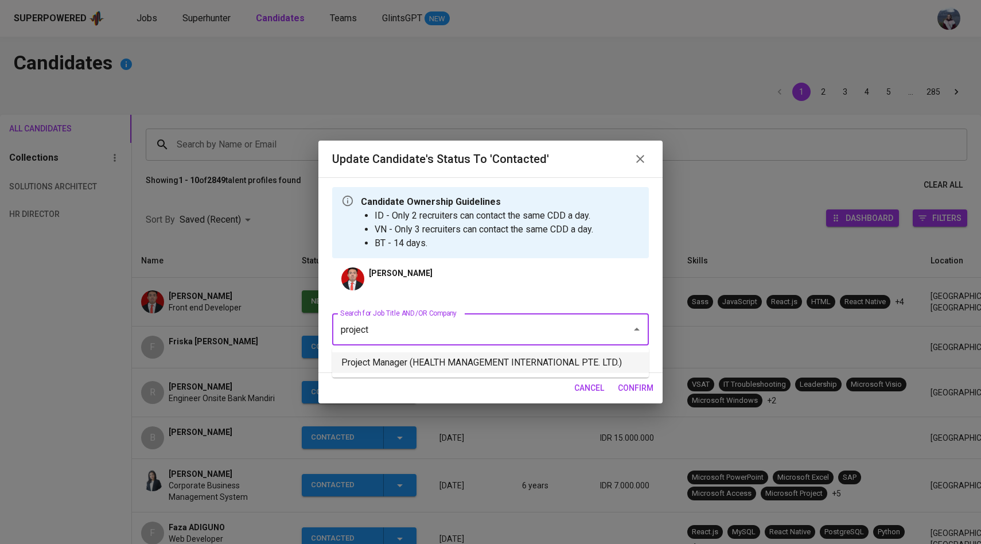
click at [429, 370] on li "Project Manager (HEALTH MANAGEMENT INTERNATIONAL PTE. LTD.)" at bounding box center [490, 362] width 317 height 21
type input "project"
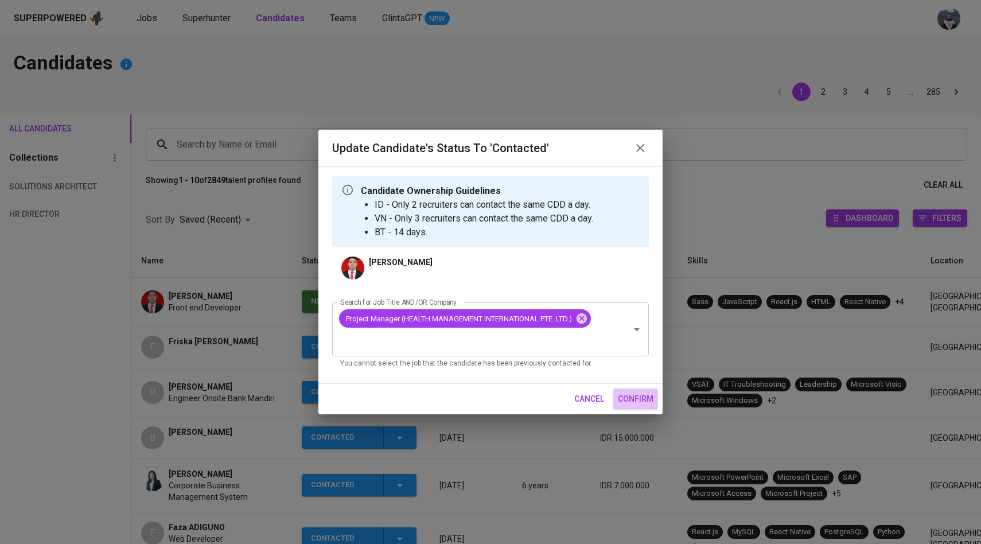
click at [629, 405] on span "confirm" at bounding box center [636, 399] width 36 height 14
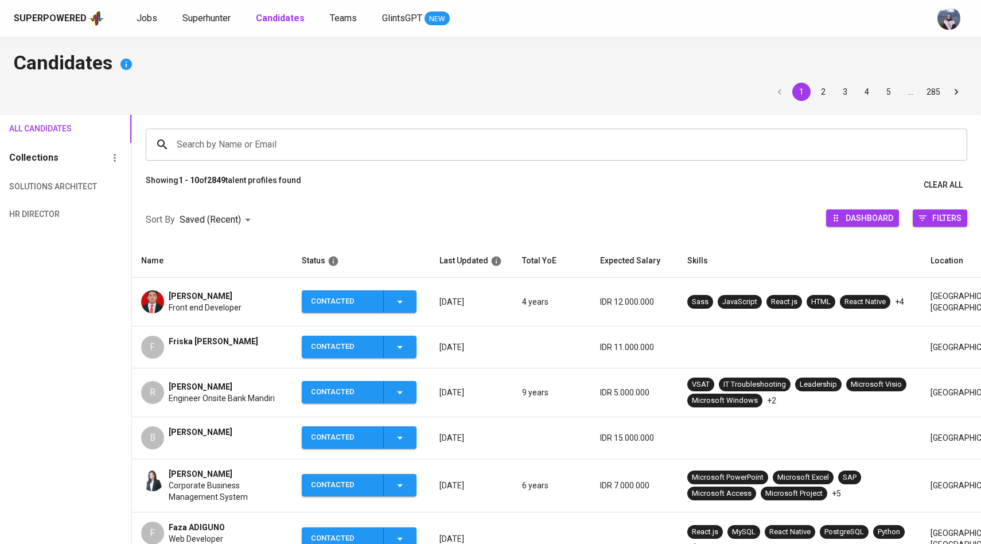
click at [319, 140] on input "Search by Name or Email" at bounding box center [559, 145] width 771 height 22
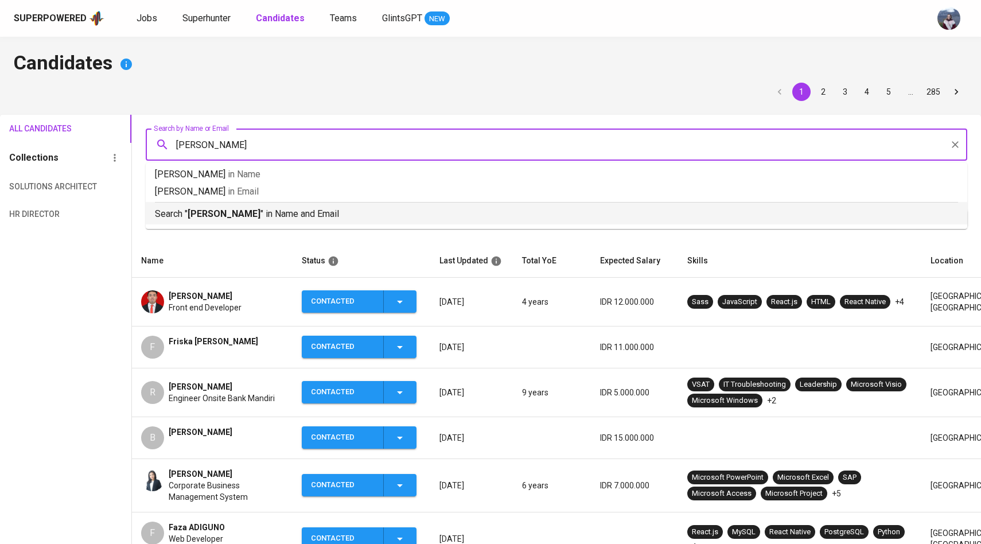
type input "[PERSON_NAME]"
click at [160, 481] on img at bounding box center [152, 479] width 23 height 23
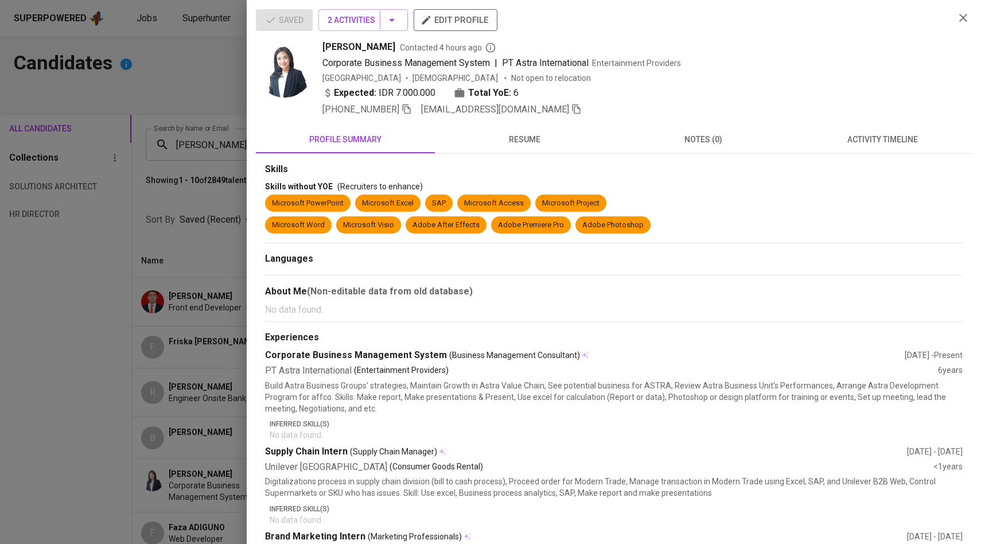
click at [571, 111] on icon "button" at bounding box center [576, 109] width 10 height 10
